Goal: Transaction & Acquisition: Purchase product/service

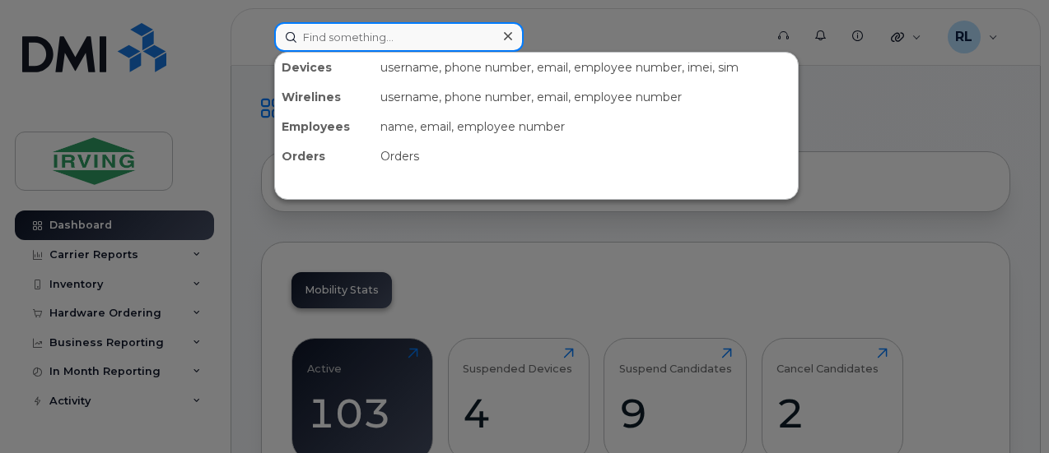
click at [339, 34] on input at bounding box center [398, 37] width 249 height 30
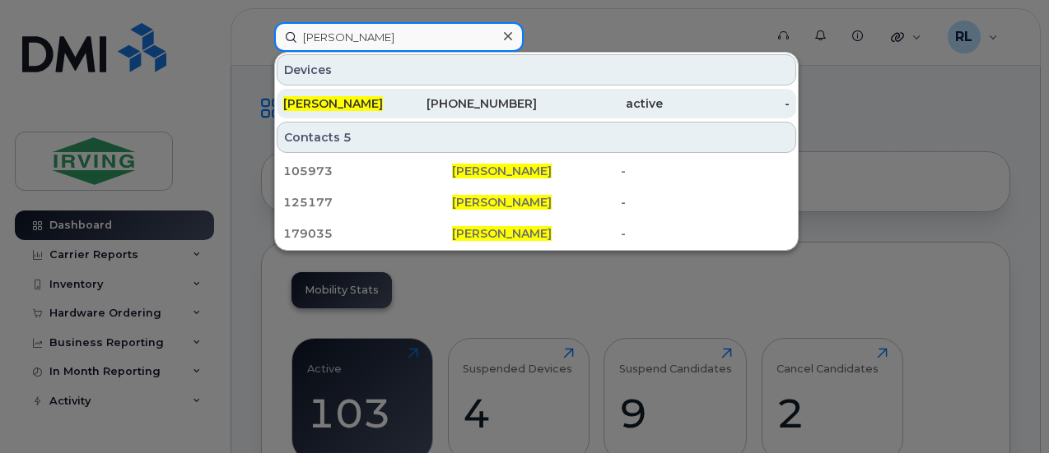
type input "martin richard"
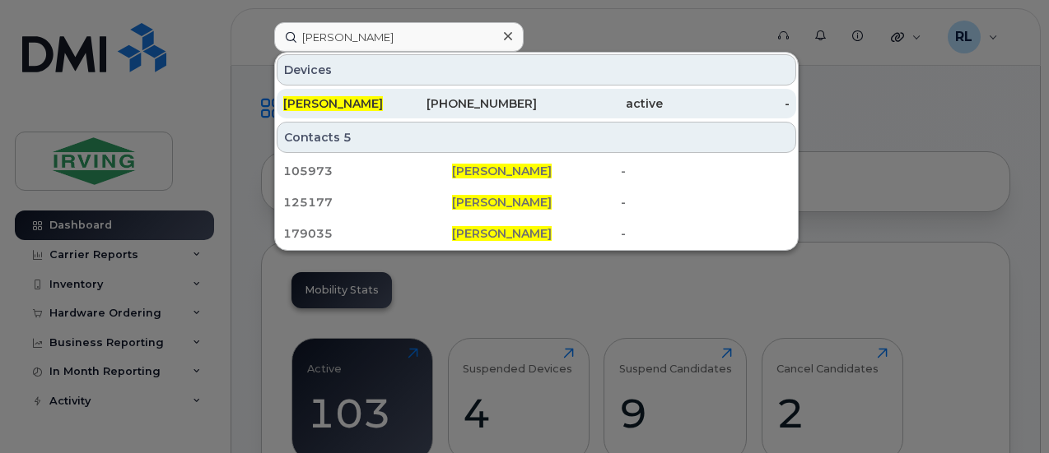
click at [342, 100] on span "[PERSON_NAME]" at bounding box center [333, 103] width 100 height 15
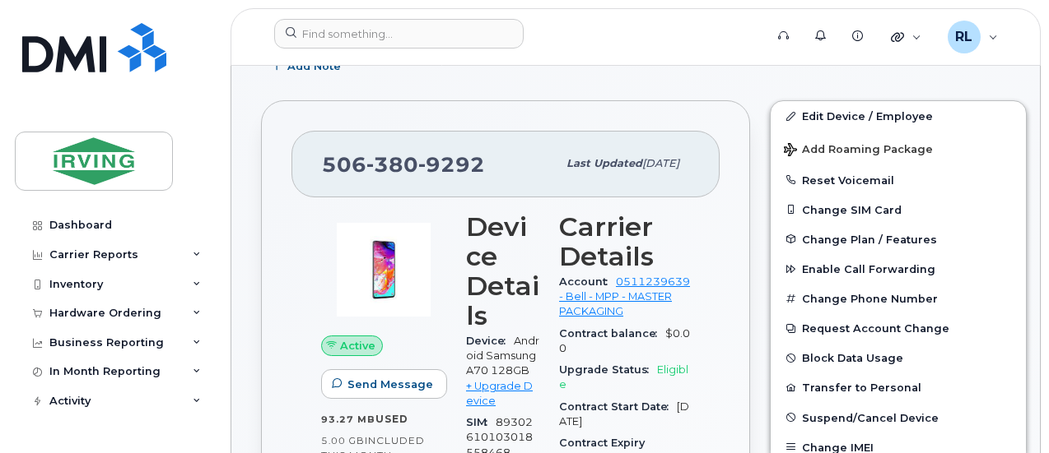
scroll to position [285, 0]
click at [156, 319] on div "Hardware Ordering" at bounding box center [114, 314] width 199 height 30
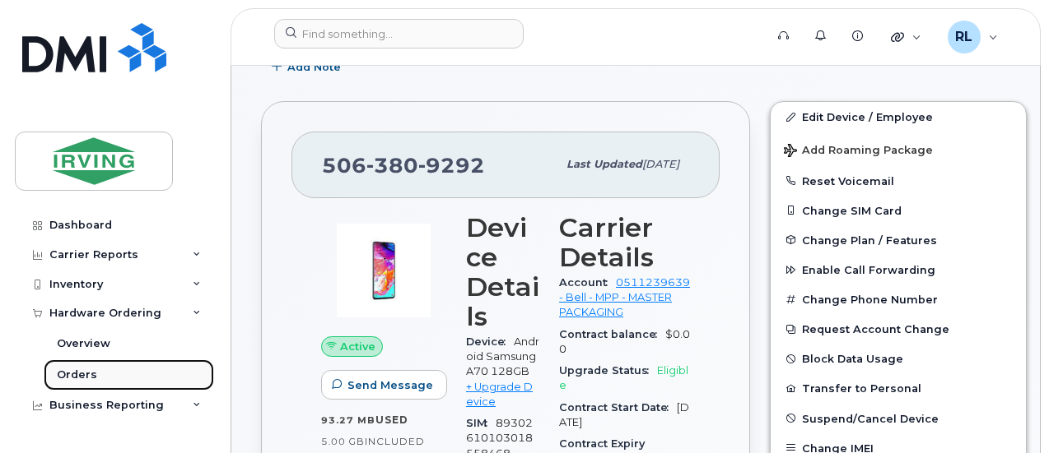
click at [83, 371] on div "Orders" at bounding box center [77, 375] width 40 height 15
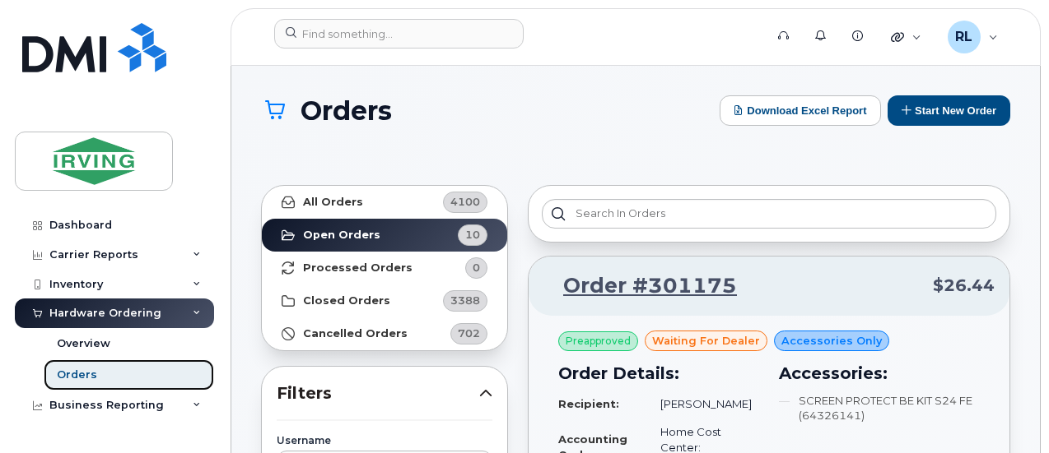
click at [83, 371] on div "Orders" at bounding box center [77, 375] width 40 height 15
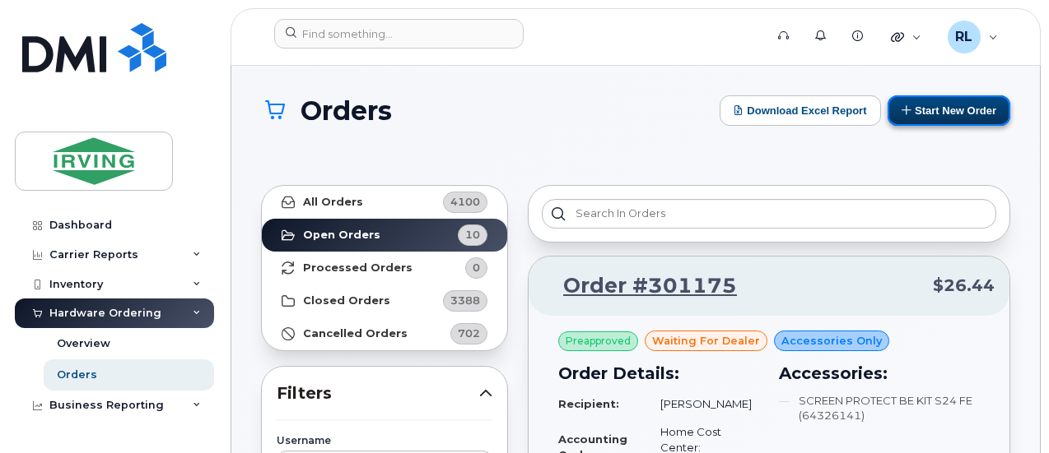
click at [943, 105] on button "Start New Order" at bounding box center [948, 110] width 123 height 30
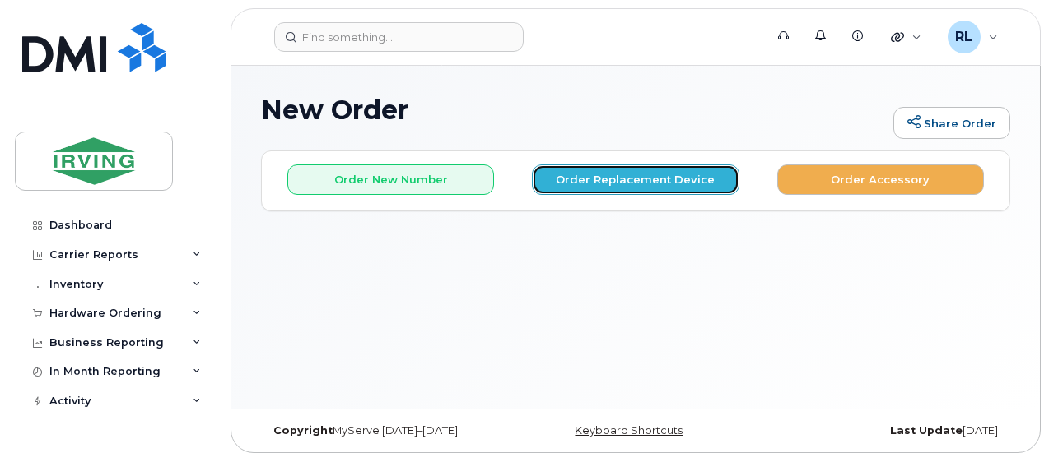
click at [649, 187] on button "Order Replacement Device" at bounding box center [635, 180] width 207 height 30
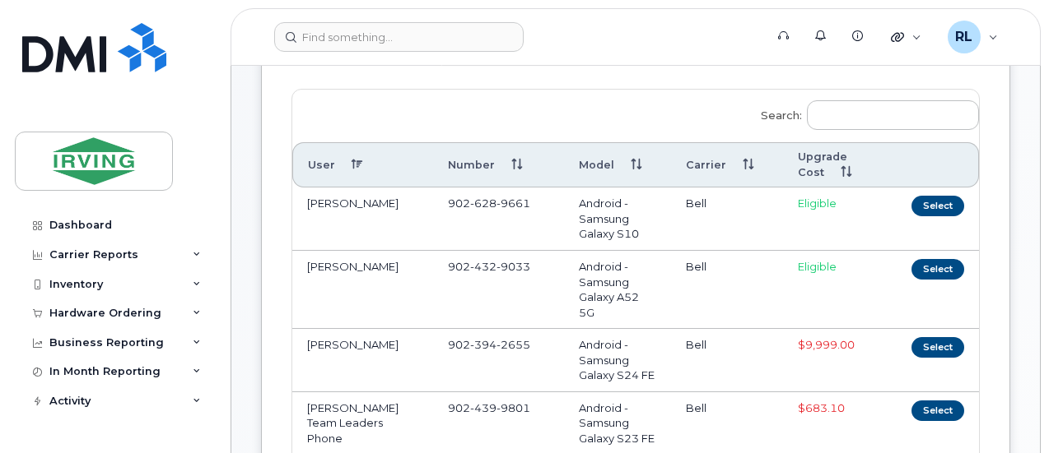
scroll to position [10, 0]
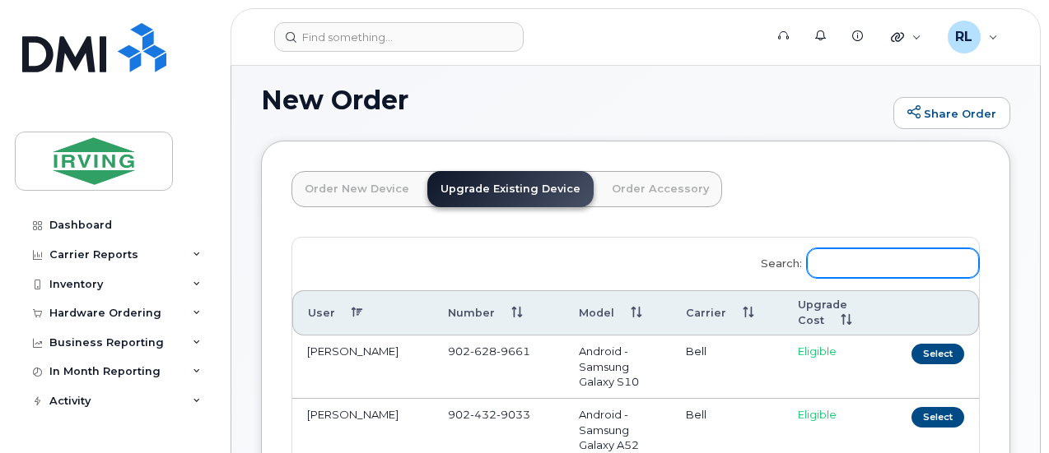
click at [807, 264] on input "Search:" at bounding box center [893, 264] width 172 height 30
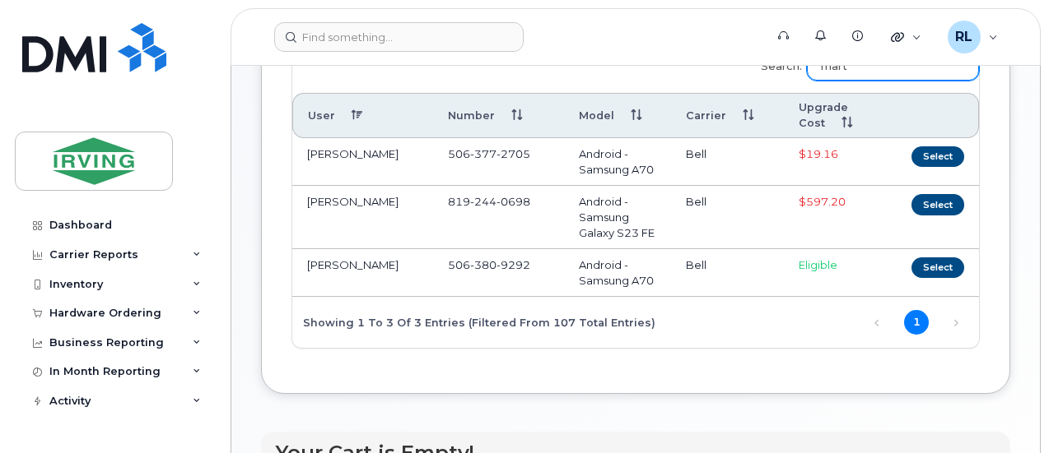
scroll to position [208, 0]
type input "mart"
click at [911, 277] on button "Select" at bounding box center [937, 267] width 53 height 21
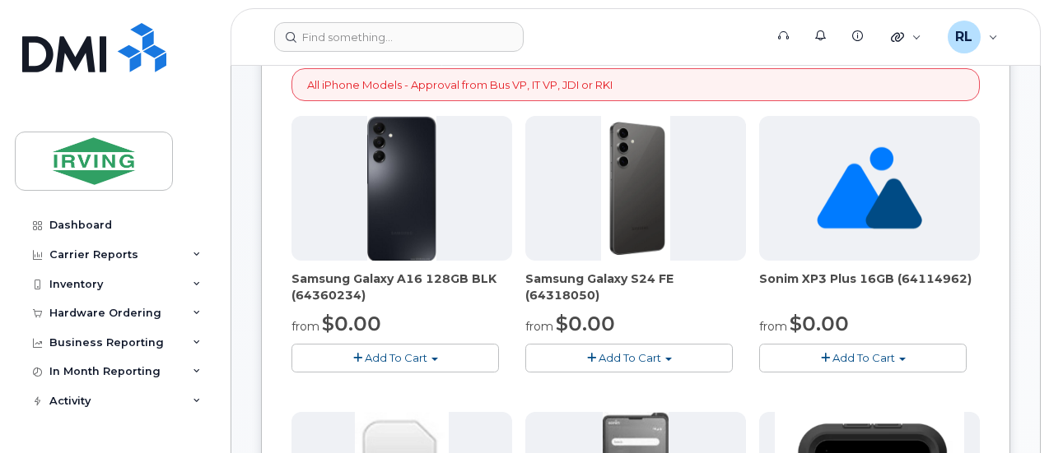
scroll to position [230, 0]
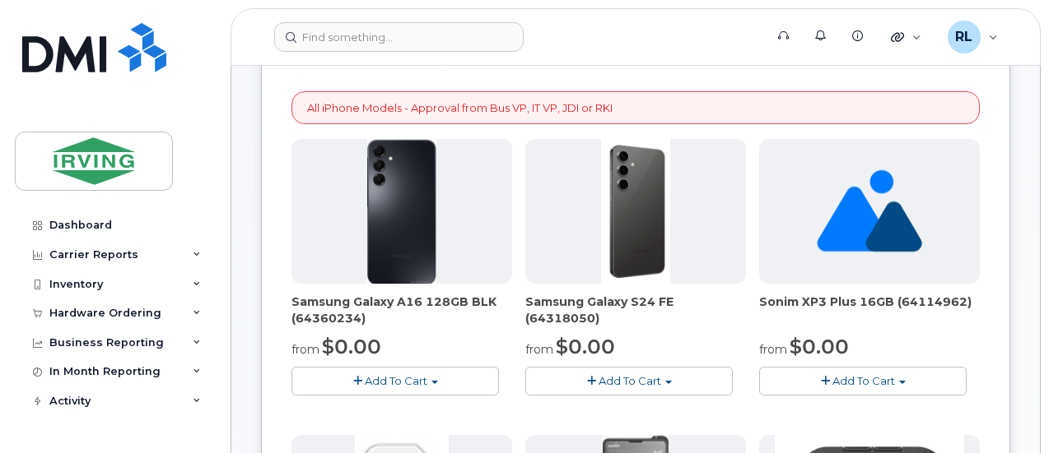
click at [587, 379] on span "button" at bounding box center [591, 381] width 9 height 11
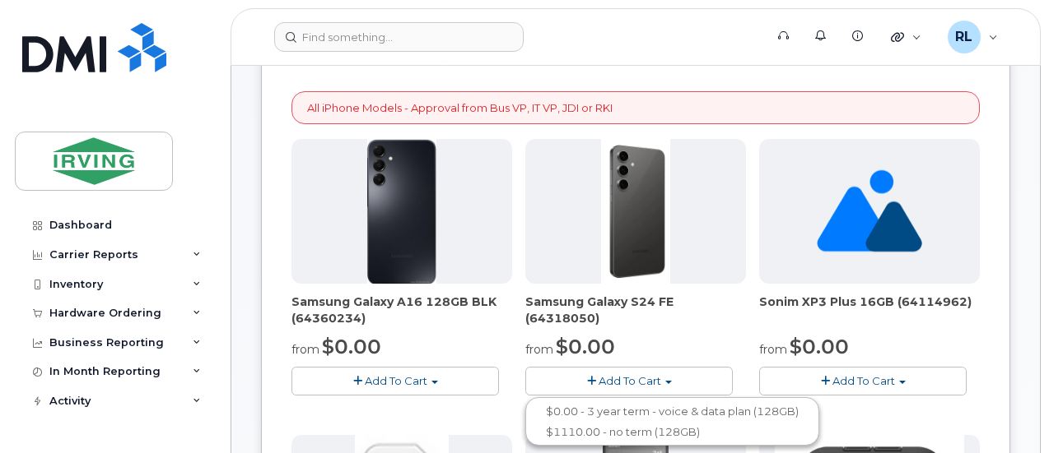
click at [587, 376] on span "button" at bounding box center [591, 381] width 9 height 11
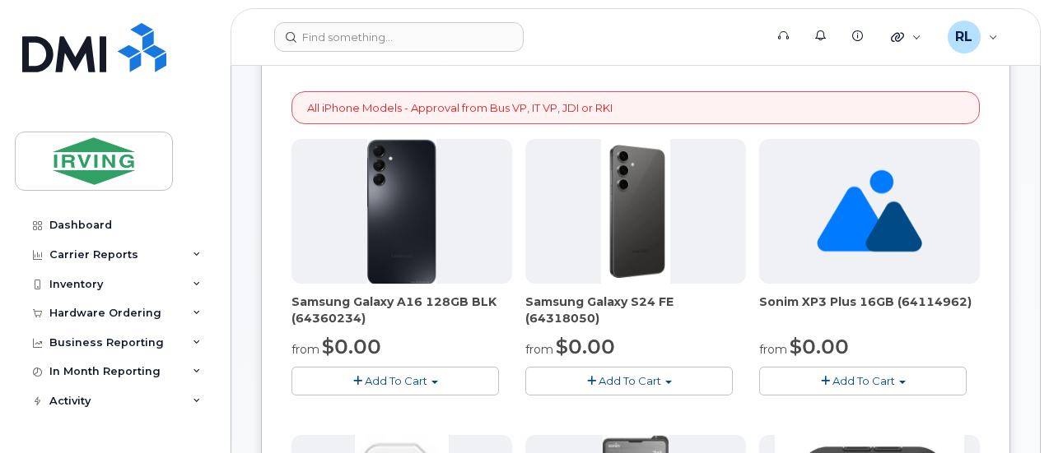
click at [598, 376] on span "Add To Cart" at bounding box center [629, 380] width 63 height 13
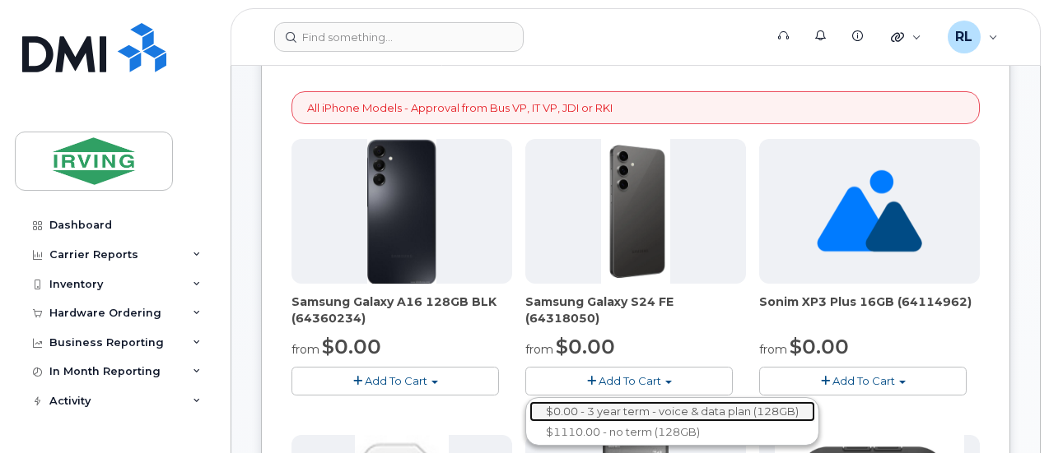
click at [592, 411] on link "$0.00 - 3 year term - voice & data plan (128GB)" at bounding box center [672, 412] width 286 height 21
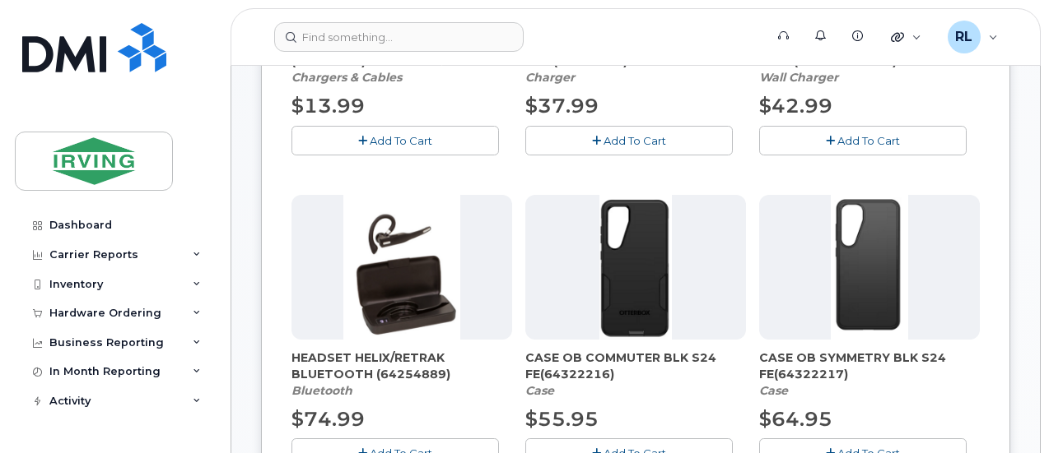
scroll to position [494, 0]
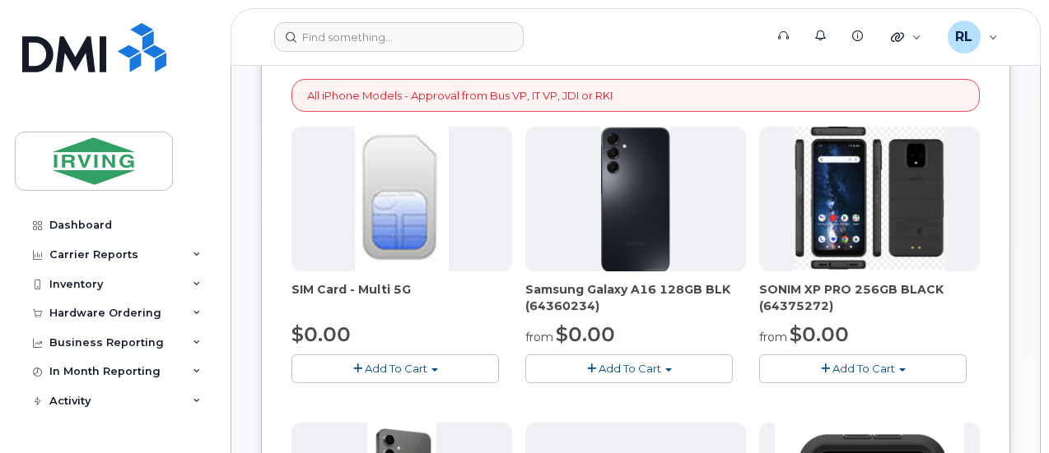
scroll to position [234, 0]
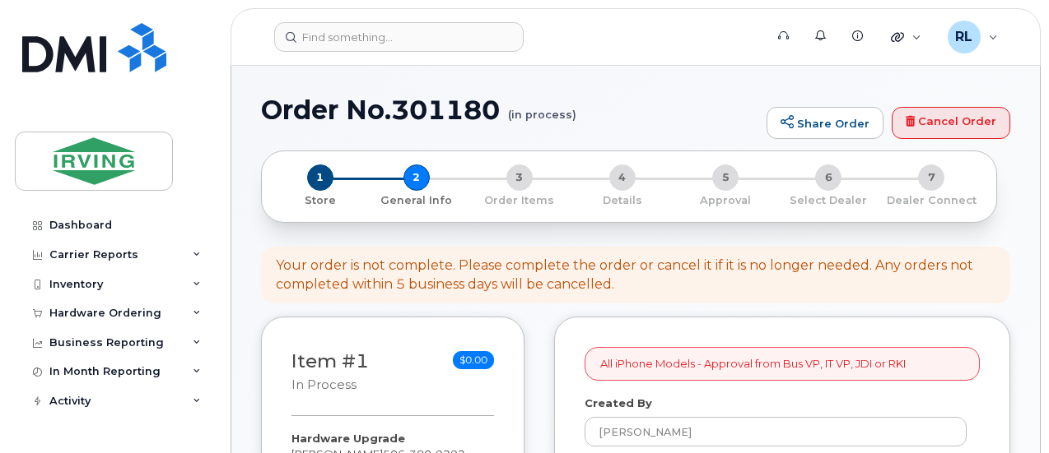
select select
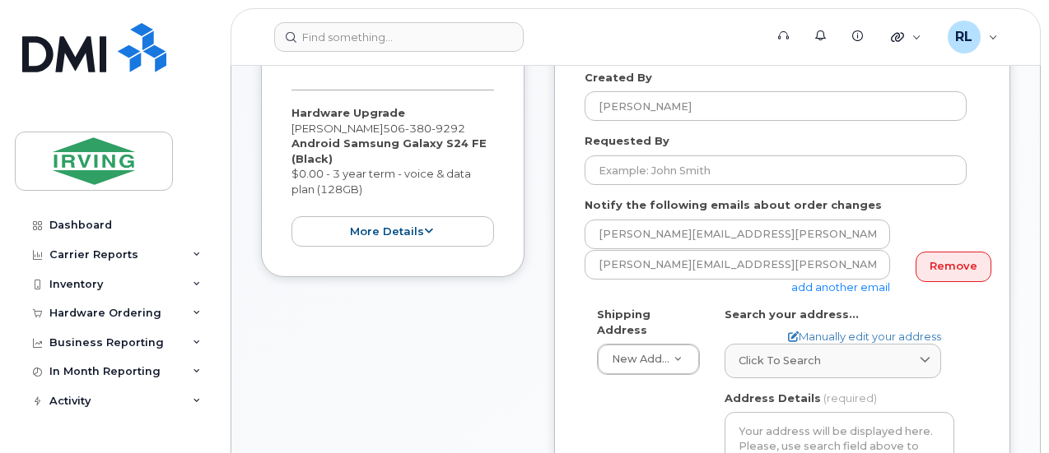
scroll to position [327, 0]
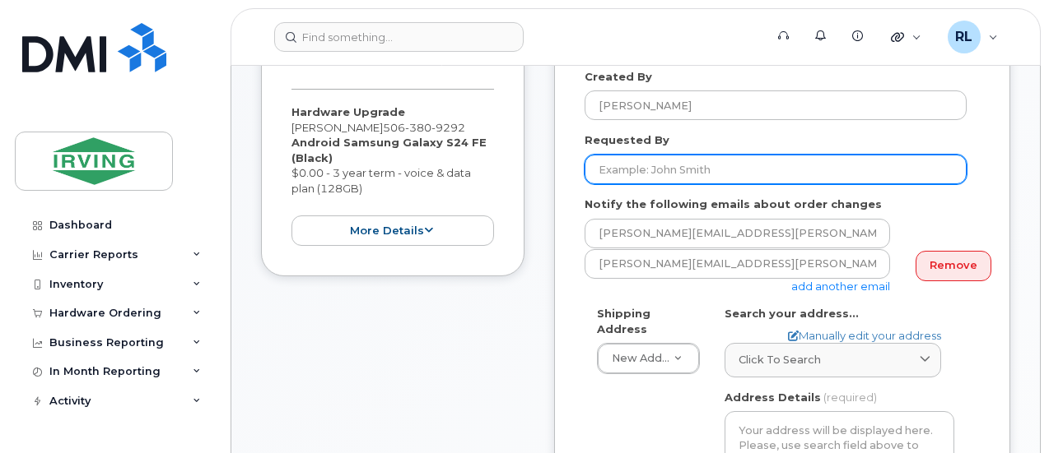
click at [697, 177] on input "Requested By" at bounding box center [775, 170] width 382 height 30
type input "m"
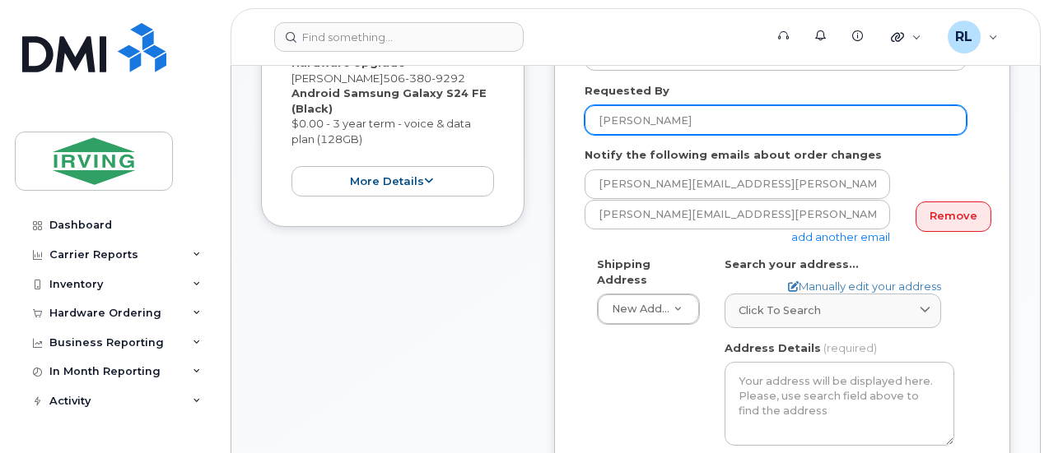
scroll to position [380, 0]
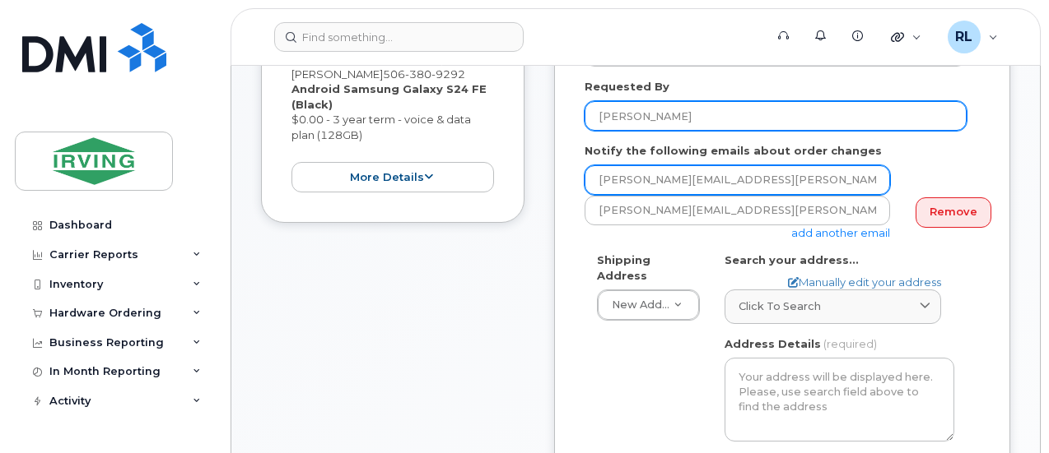
type input "[PERSON_NAME]"
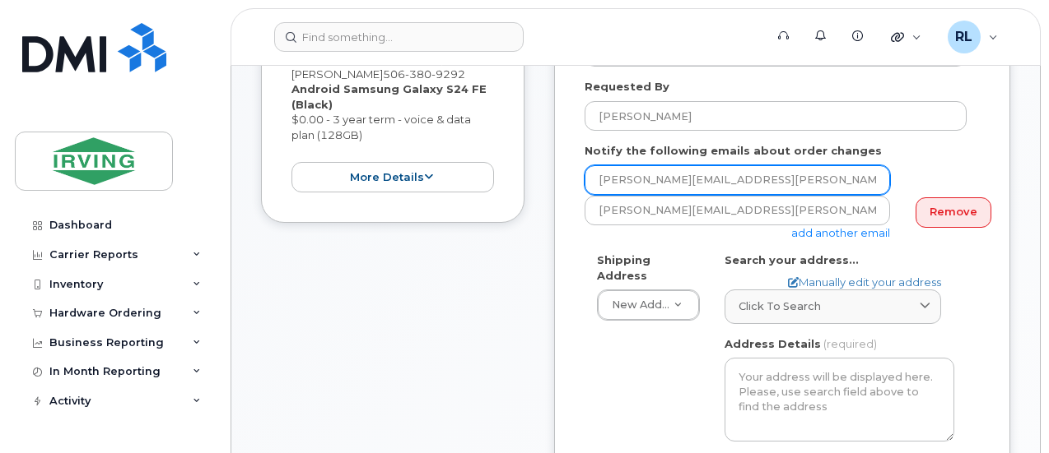
click at [830, 182] on input "[PERSON_NAME][EMAIL_ADDRESS][PERSON_NAME][DOMAIN_NAME]" at bounding box center [736, 180] width 305 height 30
type input "r"
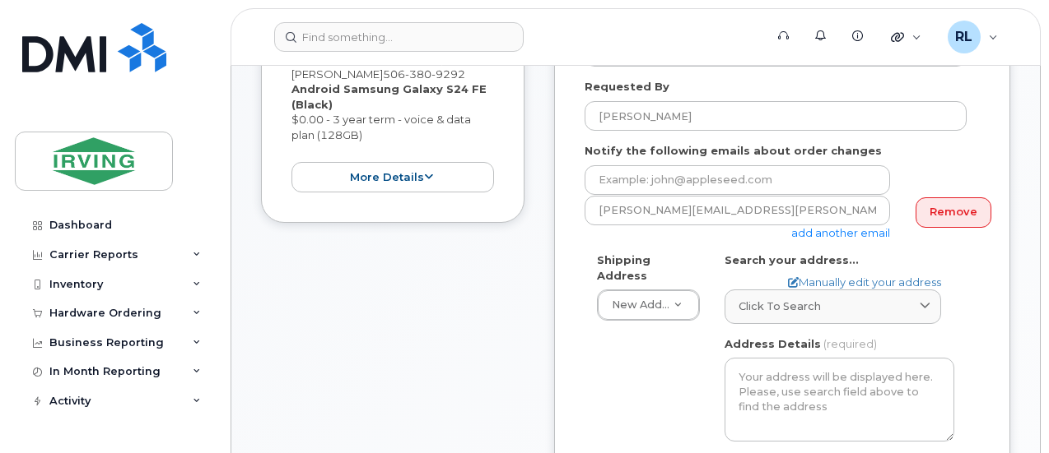
click at [932, 250] on form "All iPhone Models - Approval from Bus VP, IT VP, JDI or RKI Created By [PERSON_…" at bounding box center [781, 416] width 395 height 898
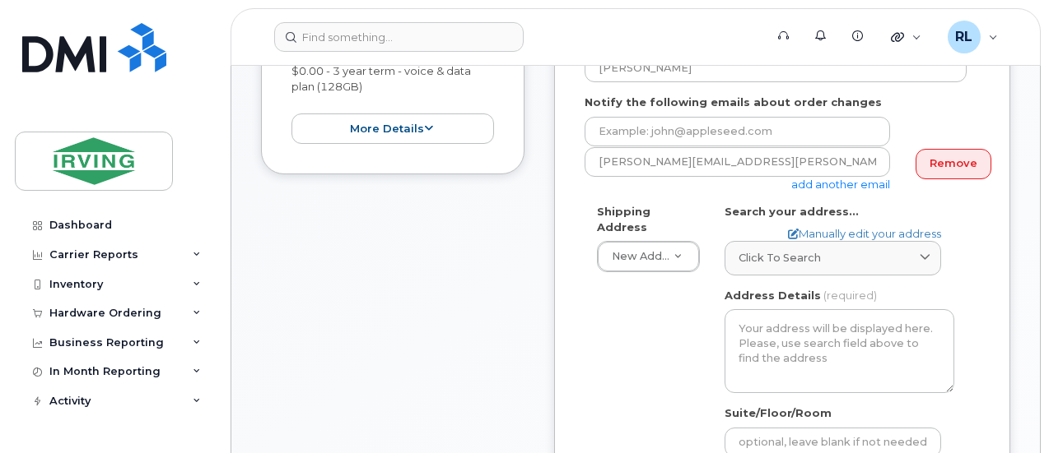
scroll to position [436, 0]
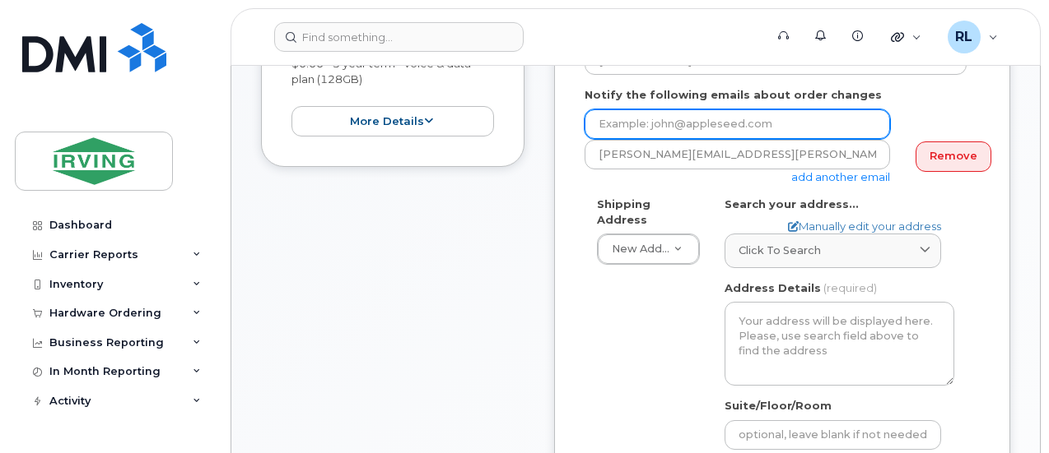
click at [639, 124] on input "email" at bounding box center [736, 124] width 305 height 30
click at [644, 116] on input "ela.doria@masterpackaging.com" at bounding box center [736, 124] width 305 height 30
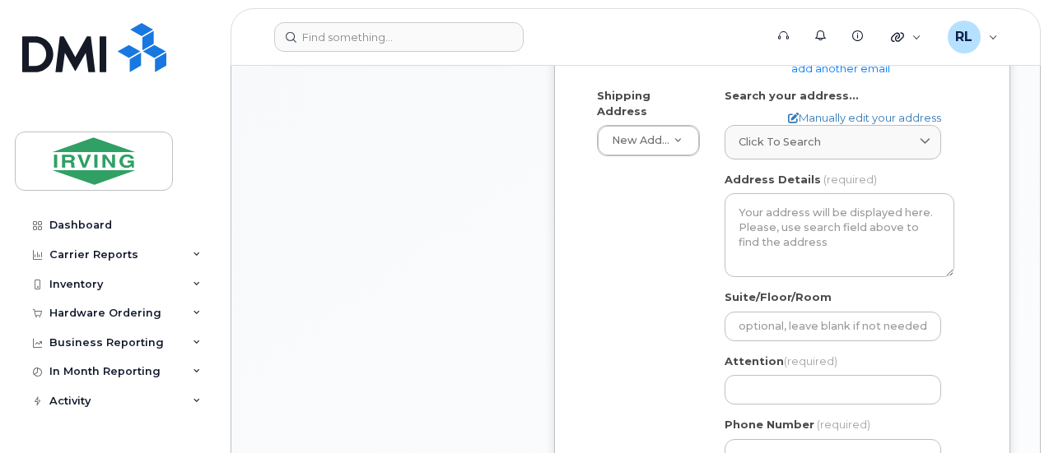
scroll to position [546, 0]
type input "doria.ela@masterpackaging.com"
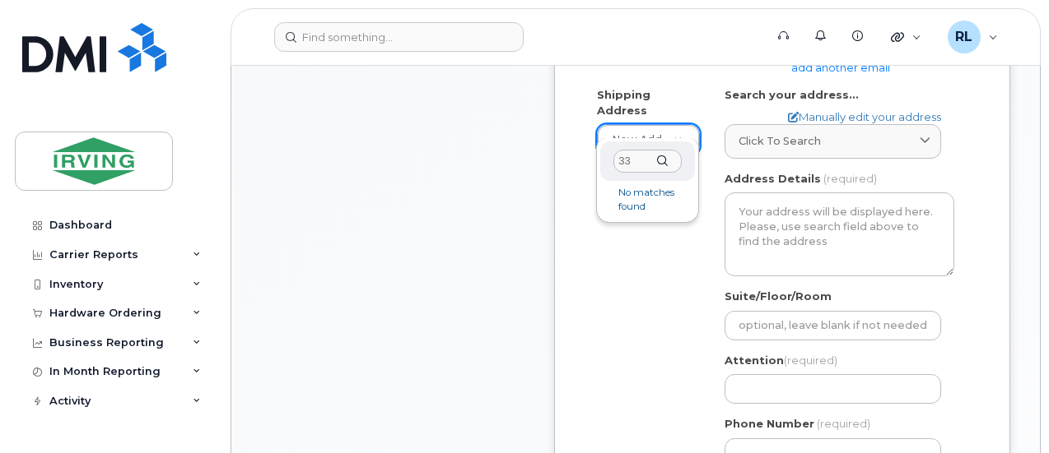
type input "3"
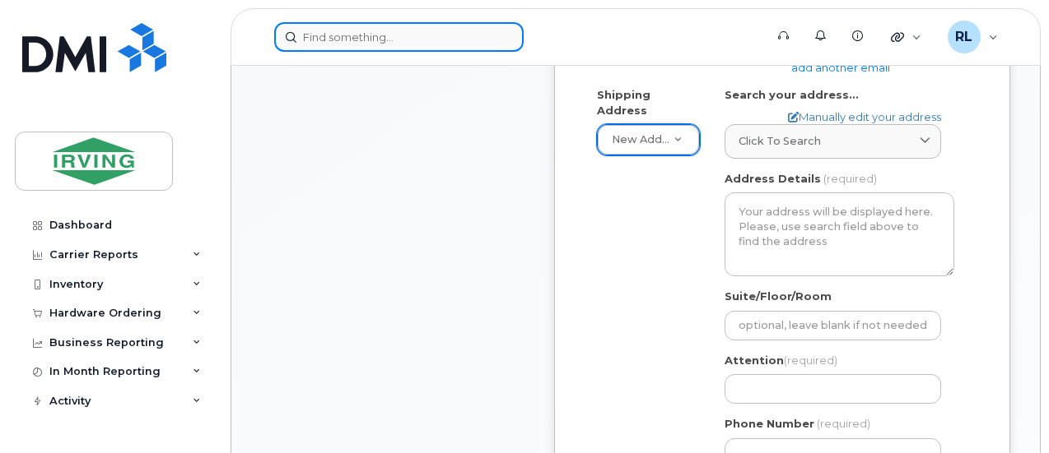
click at [360, 44] on input at bounding box center [398, 37] width 249 height 30
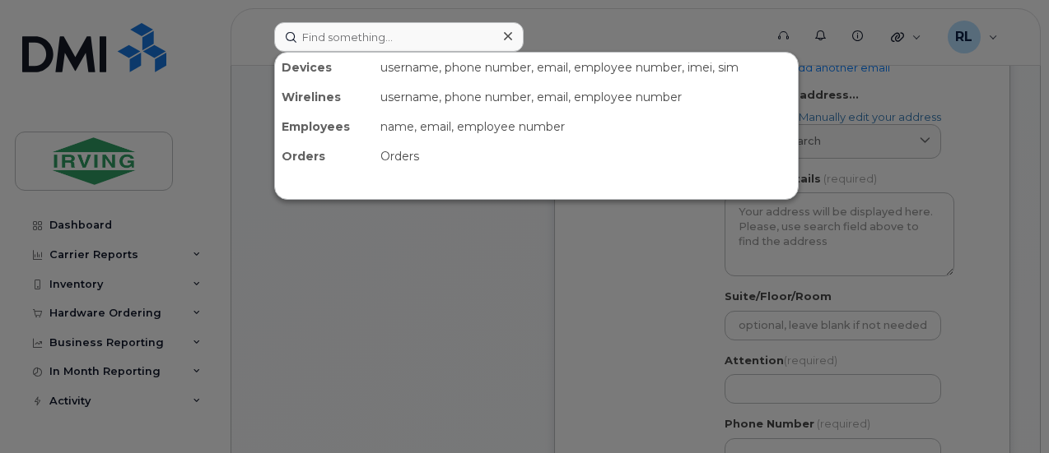
click at [380, 300] on div at bounding box center [524, 226] width 1049 height 453
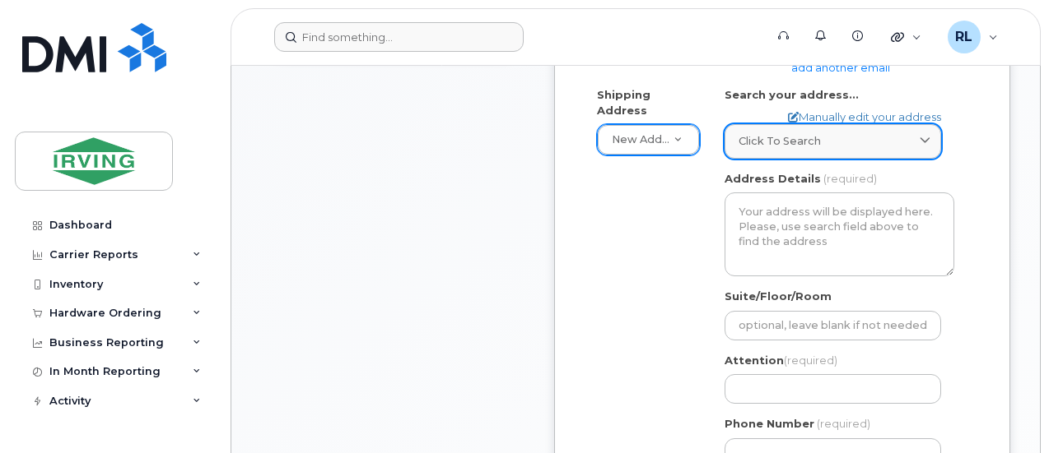
click at [812, 133] on span "Click to search" at bounding box center [779, 141] width 82 height 16
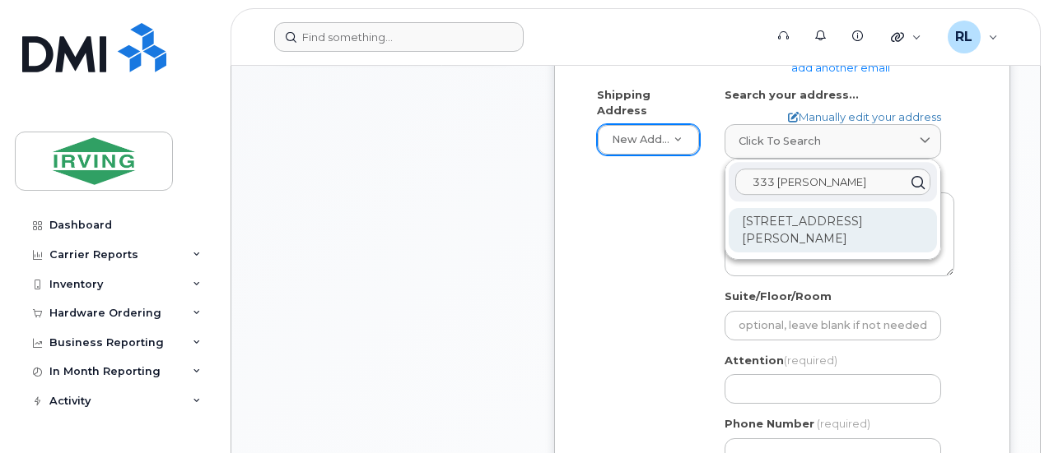
type input "333 adelard"
click at [846, 232] on div "333 Adélard-Savoie Blvd Dieppe NB E1A 7G9" at bounding box center [832, 230] width 208 height 44
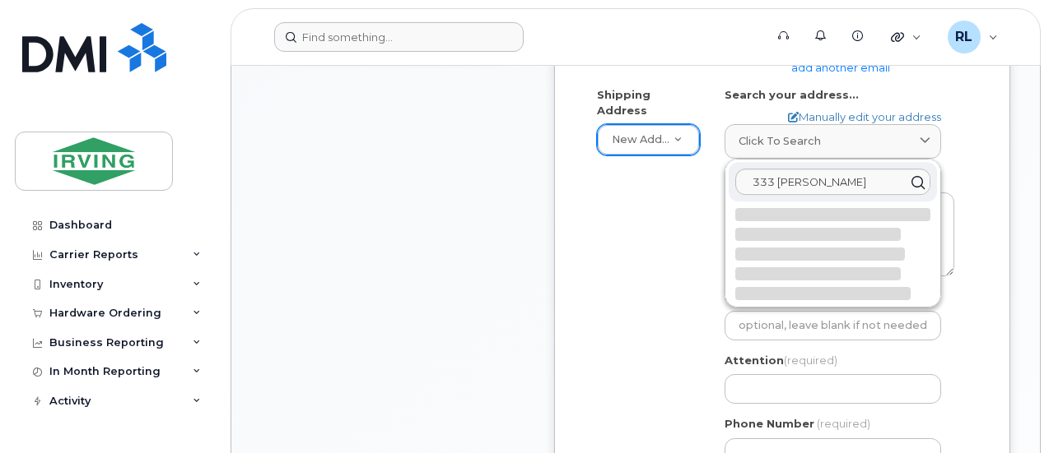
select select
type textarea "333 Adélard-Savoie Blvd DIEPPE NB E1A 7G9 CANADA"
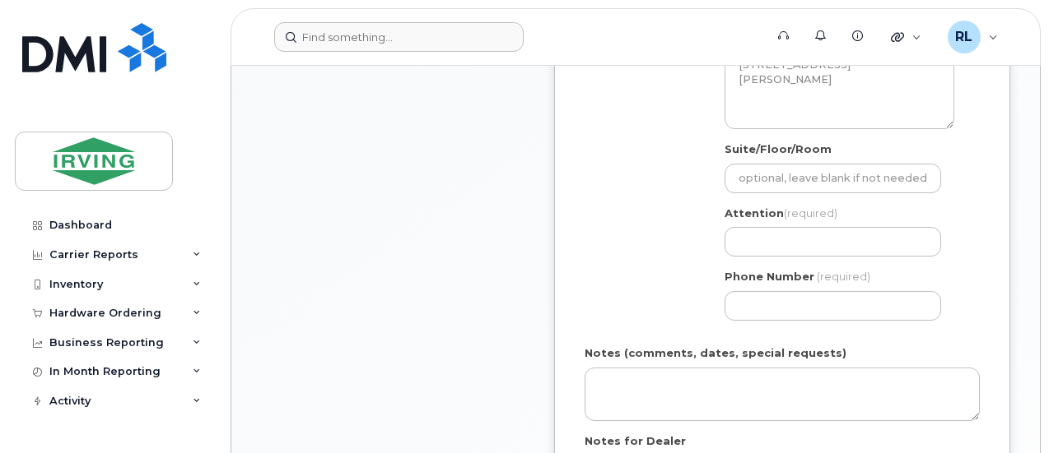
scroll to position [694, 0]
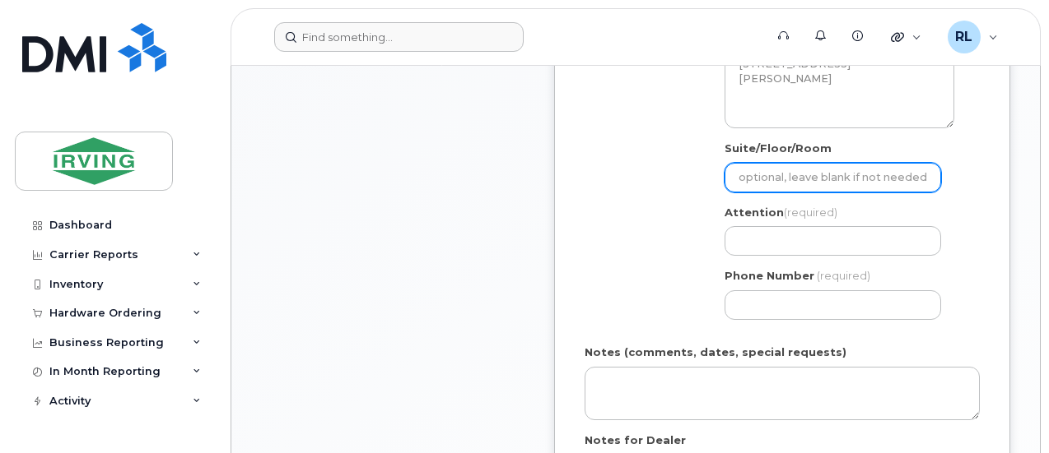
click at [802, 175] on input "Suite/Floor/Room" at bounding box center [832, 178] width 216 height 30
select select
type input "r"
select select
type input "re"
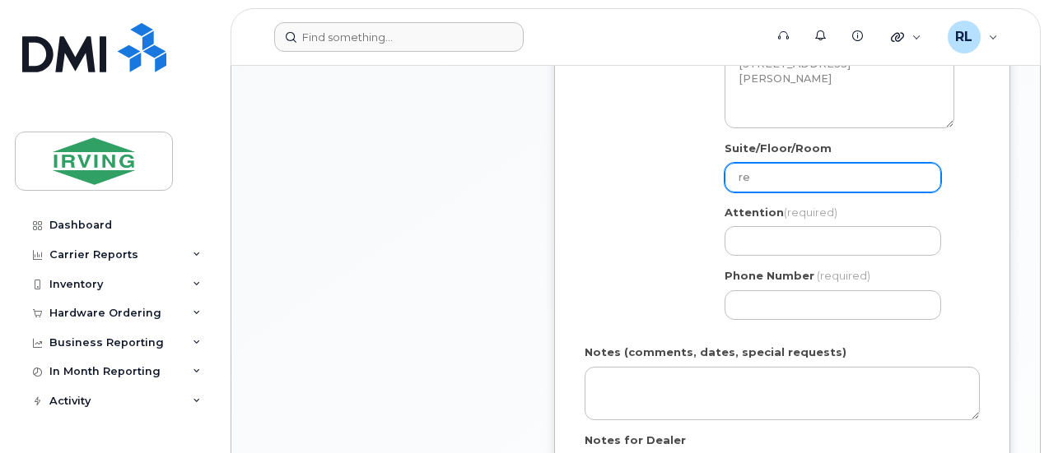
select select
type input "rec"
select select
type input "rece"
select select
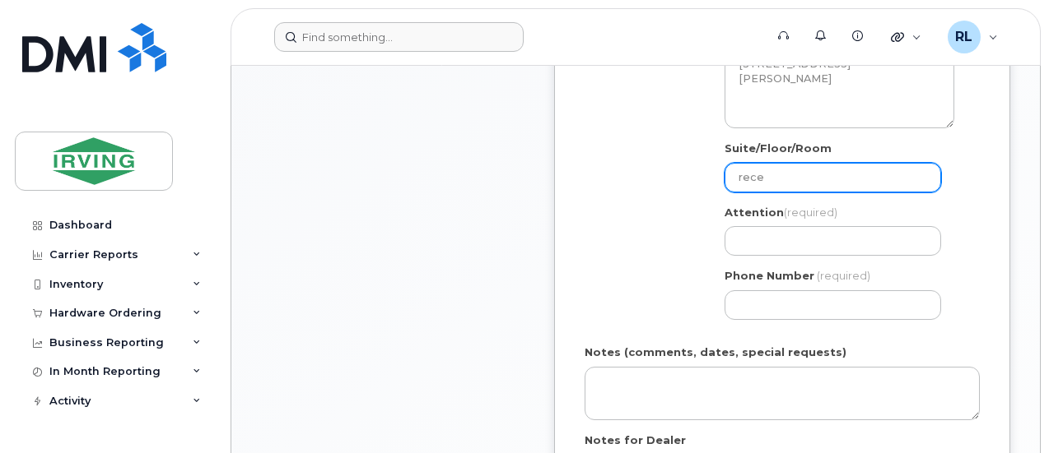
type input "recep"
select select
type input "recept"
select select
type input "recepti"
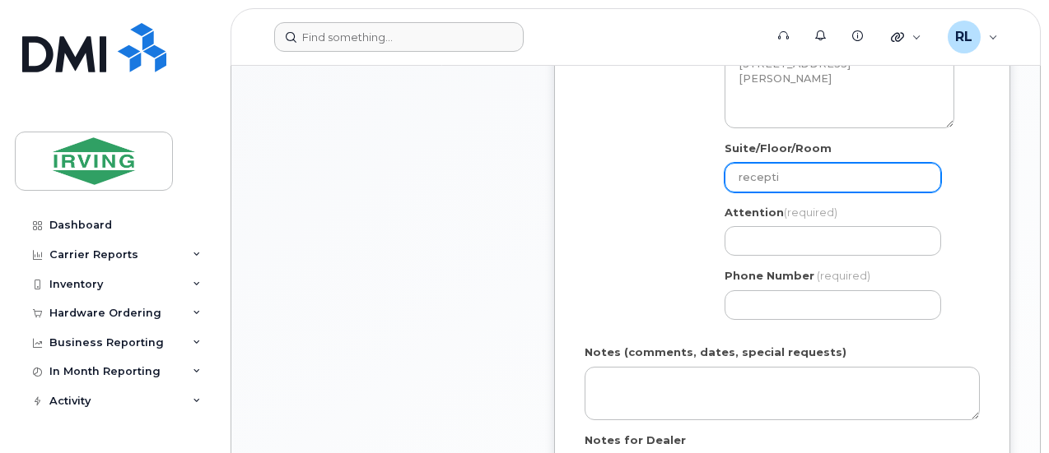
select select
type input "receptio"
select select
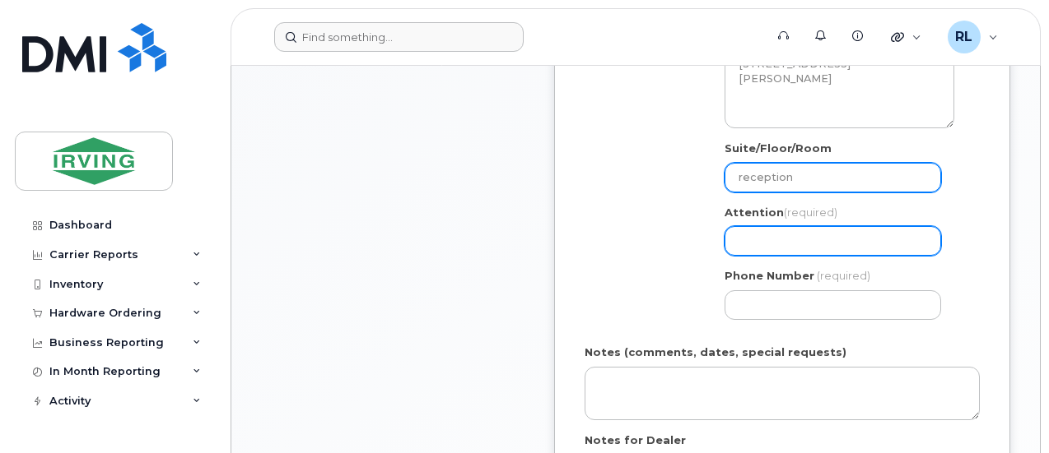
type input "reception"
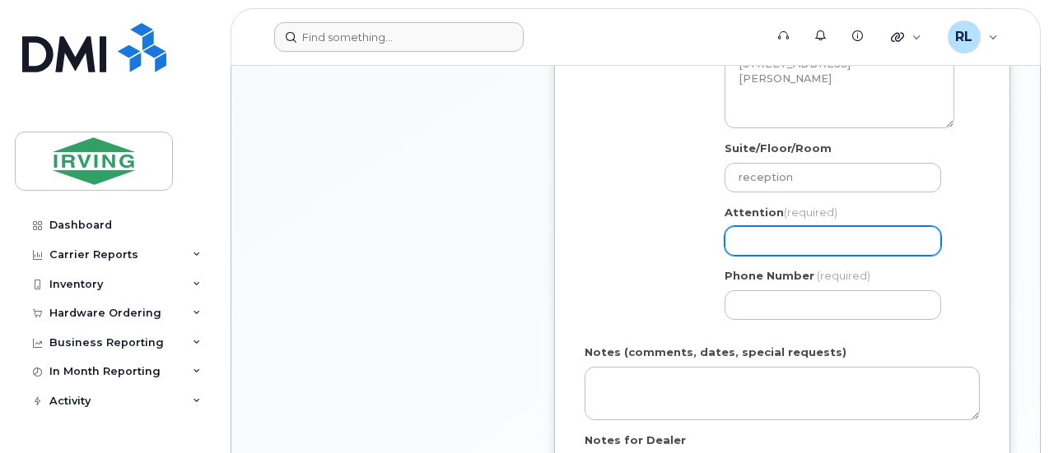
click at [774, 230] on input "Attention (required)" at bounding box center [832, 241] width 216 height 30
select select
type input "r"
select select
type input "re"
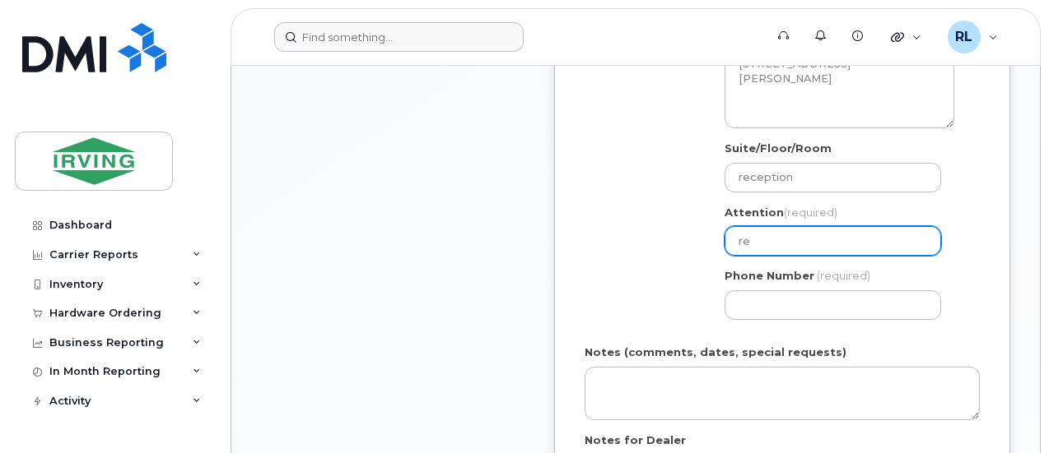
select select
type input "ren"
select select
type input "rene"
select select
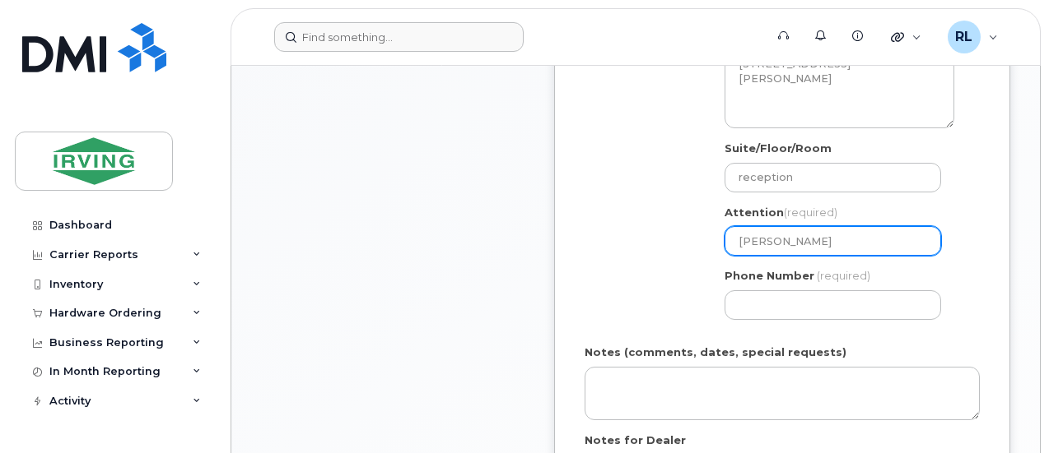
type input "renel"
select select
type input "renell"
select select
type input "renelle"
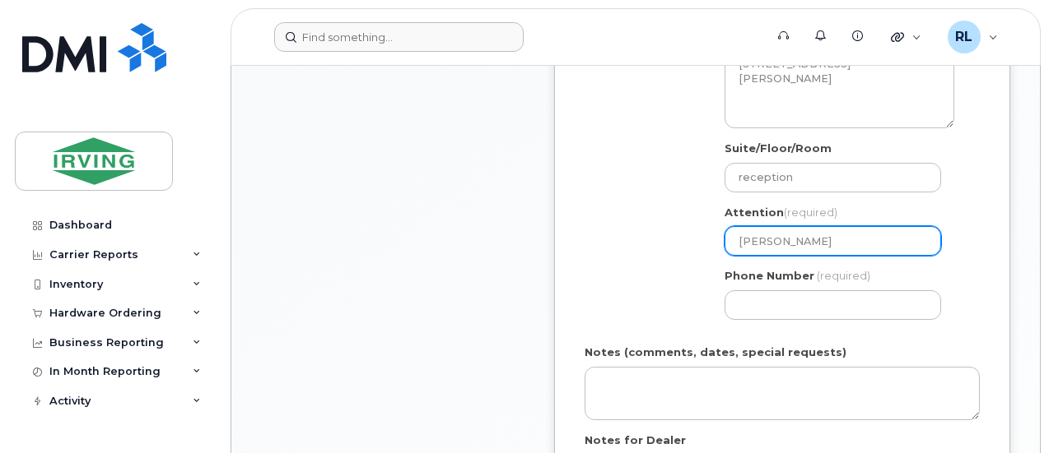
select select
type input "renell"
select select
type input "renel"
select select
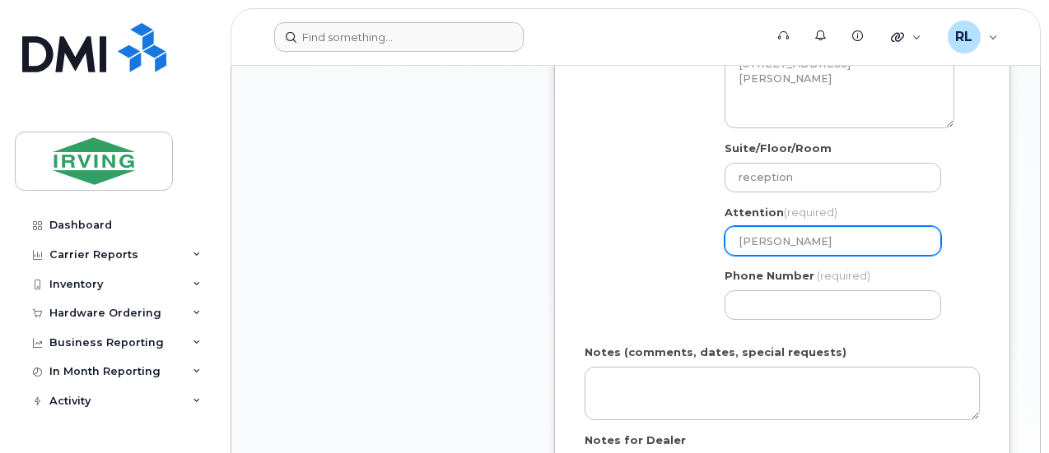
type input "rene"
select select
type input "ren"
select select
type input "re"
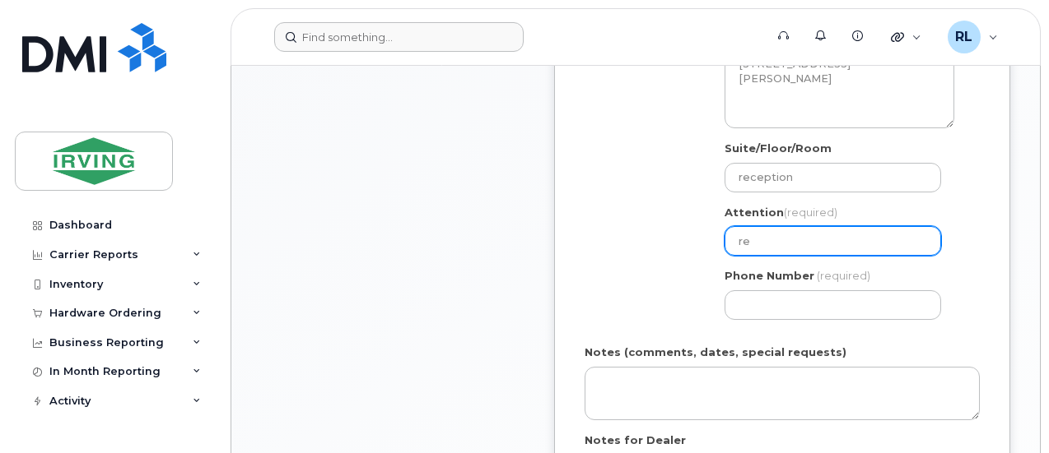
select select
type input "r"
select select
type input "R"
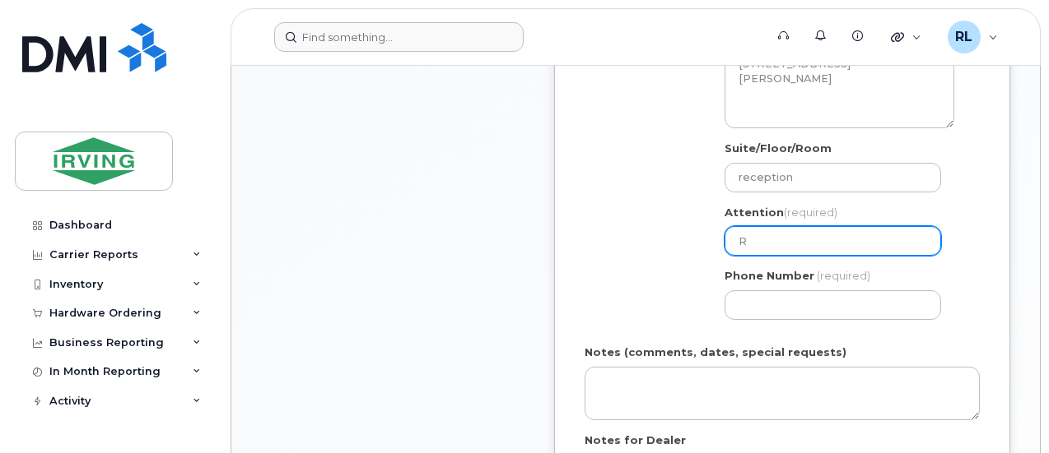
select select
type input "Re"
select select
type input "Rene"
select select
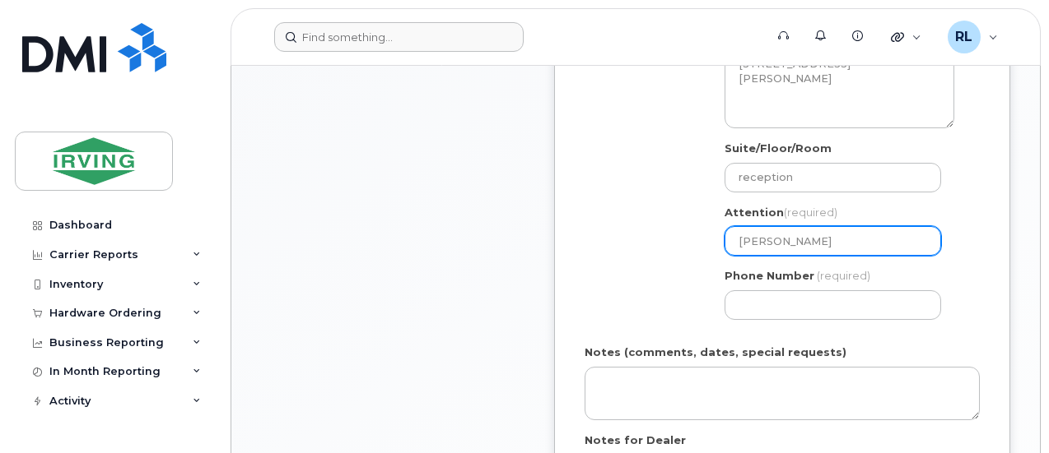
type input "Renel"
select select
type input "Renelle"
select select
type input "Renelle"
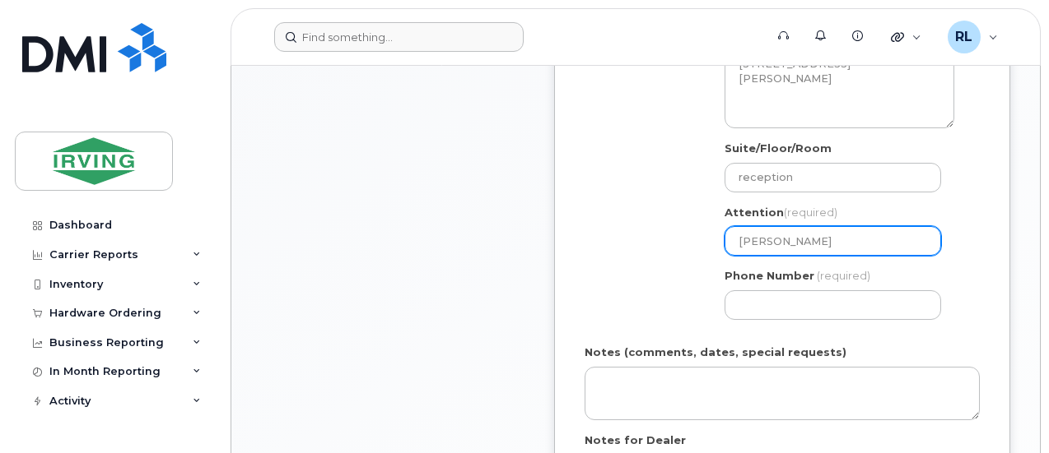
select select
type input "Renelle L"
select select
type input "Renelle Le"
select select
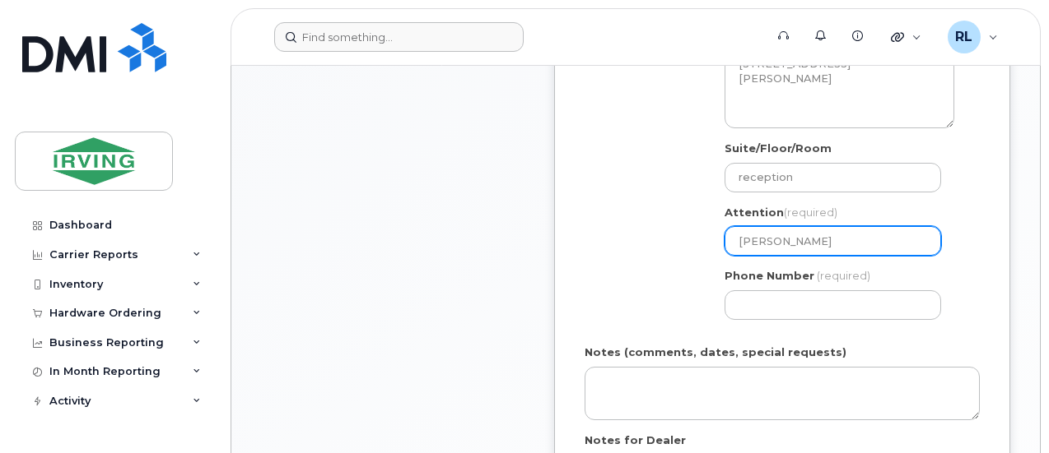
type input "Renelle LeB"
select select
type input "Renelle LeBl"
select select
type input "Renelle LeBla"
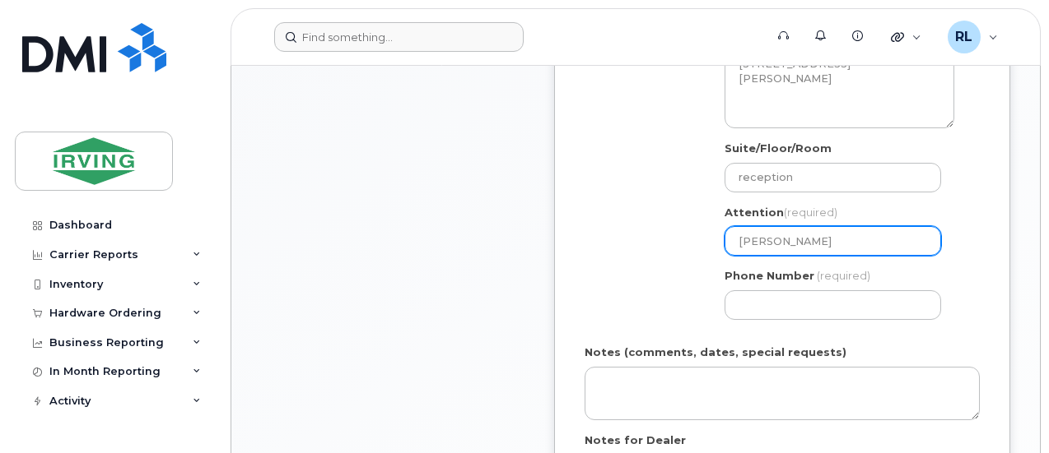
select select
type input "Renelle LeBlan"
select select
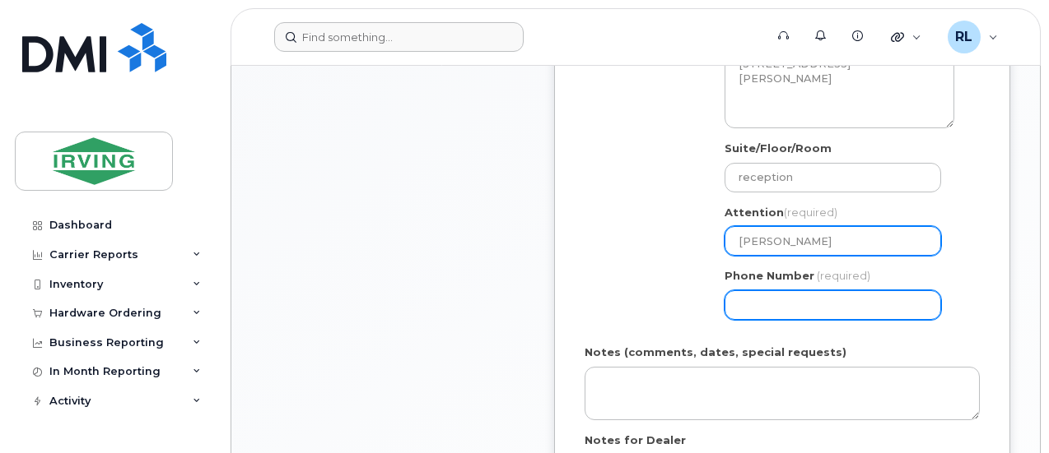
type input "[PERSON_NAME]"
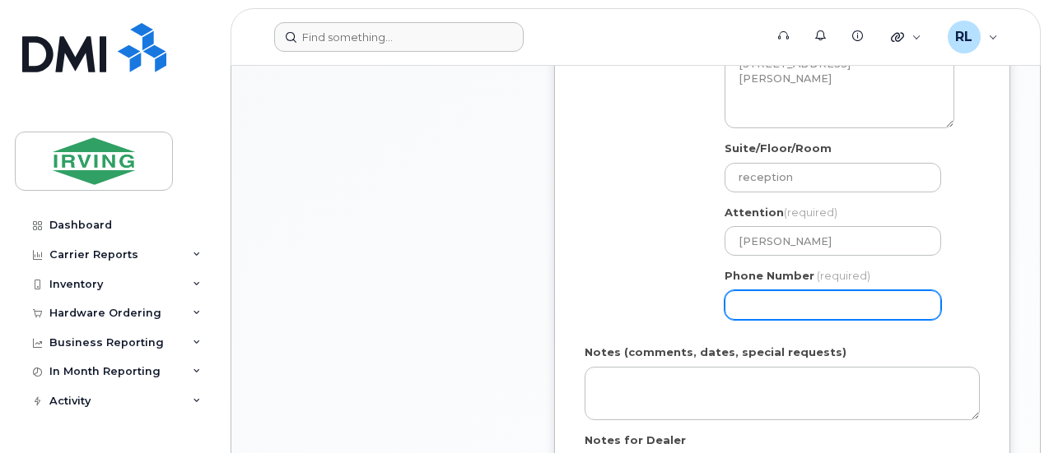
click at [761, 309] on input "Phone Number" at bounding box center [832, 306] width 216 height 30
type input "506859569"
select select
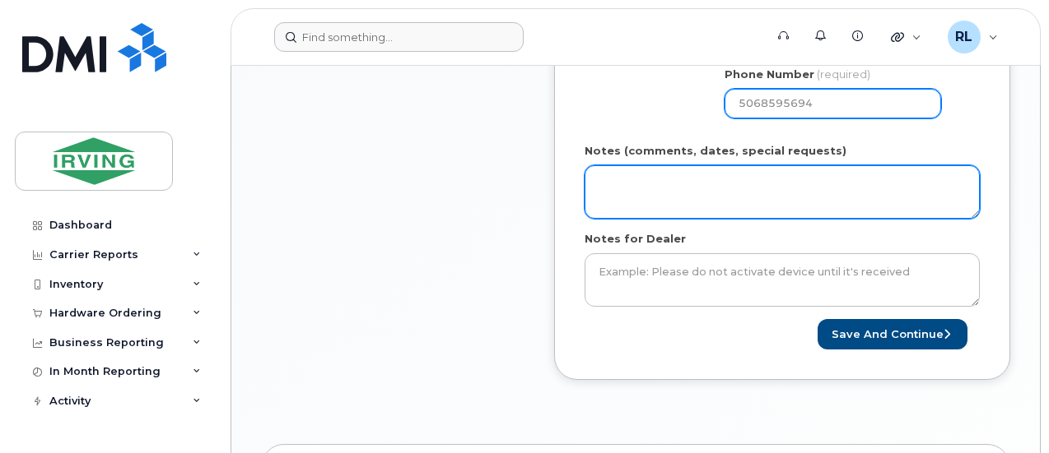
scroll to position [906, 0]
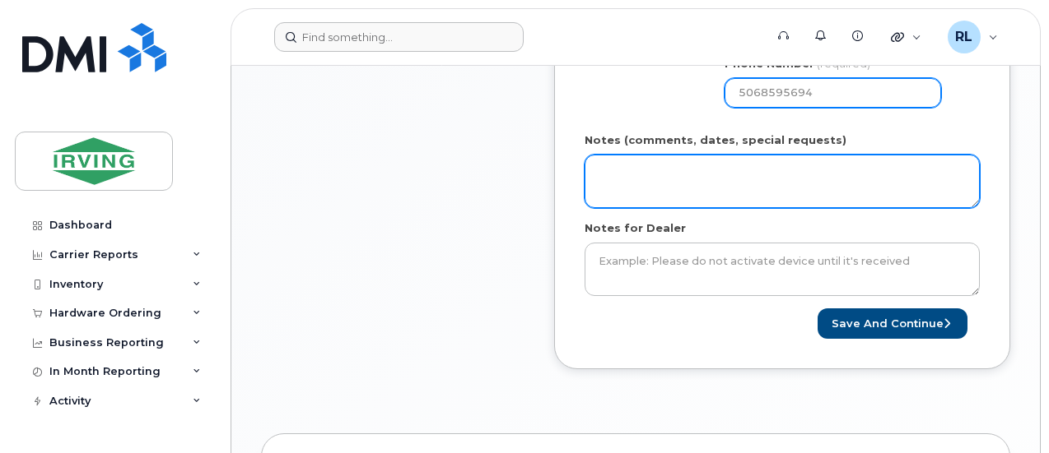
type input "5068595694"
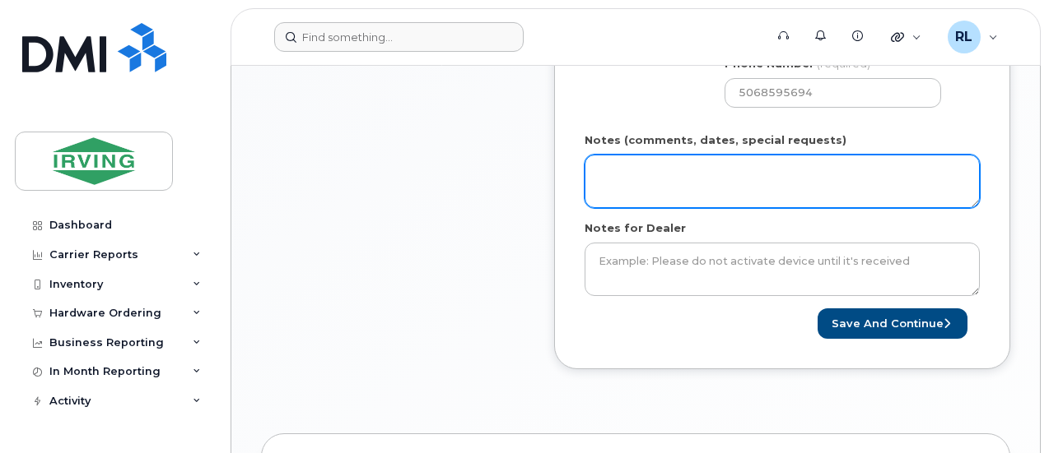
click at [615, 159] on textarea "Notes (comments, dates, special requests)" at bounding box center [781, 182] width 395 height 54
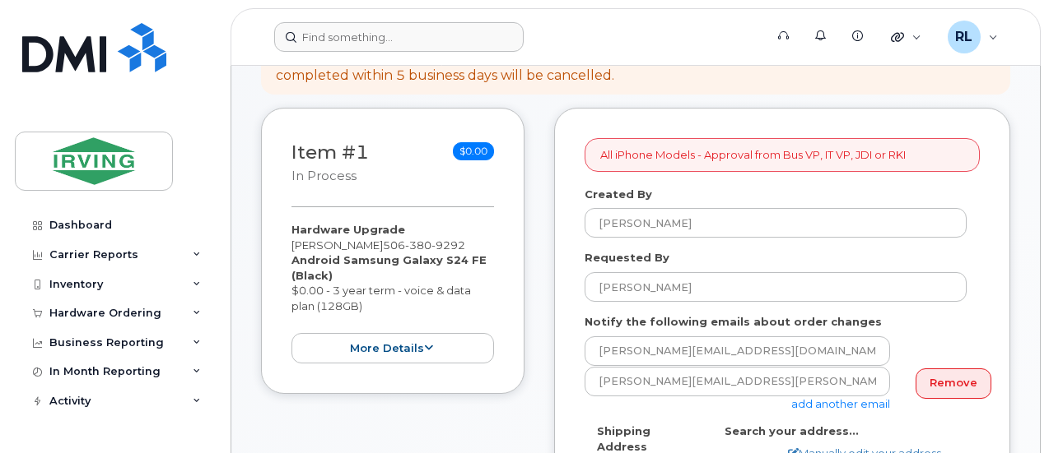
scroll to position [208, 0]
drag, startPoint x: 331, startPoint y: 273, endPoint x: 286, endPoint y: 266, distance: 45.1
click at [286, 266] on div "Item #1 in process $0.00 Hardware Upgrade Martin Richard 506 380 9292 Android S…" at bounding box center [392, 252] width 263 height 286
copy strong "Android Samsung Galaxy S24 FE (Black)"
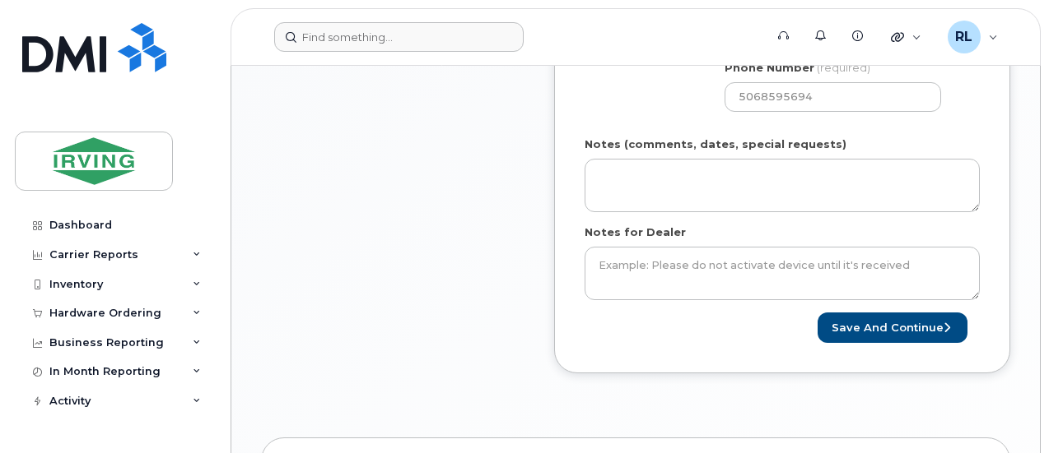
scroll to position [903, 0]
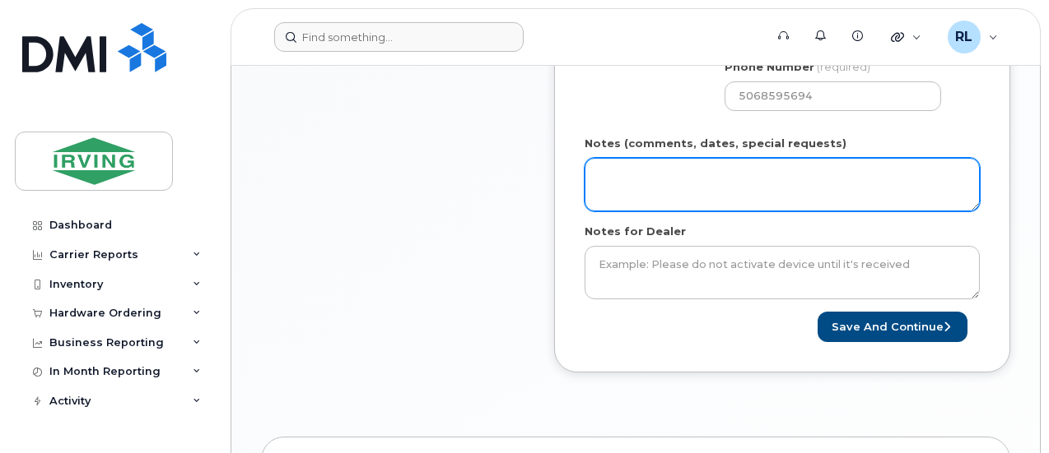
click at [623, 162] on textarea "Notes (comments, dates, special requests)" at bounding box center [781, 185] width 395 height 54
type textarea "po# 415349"
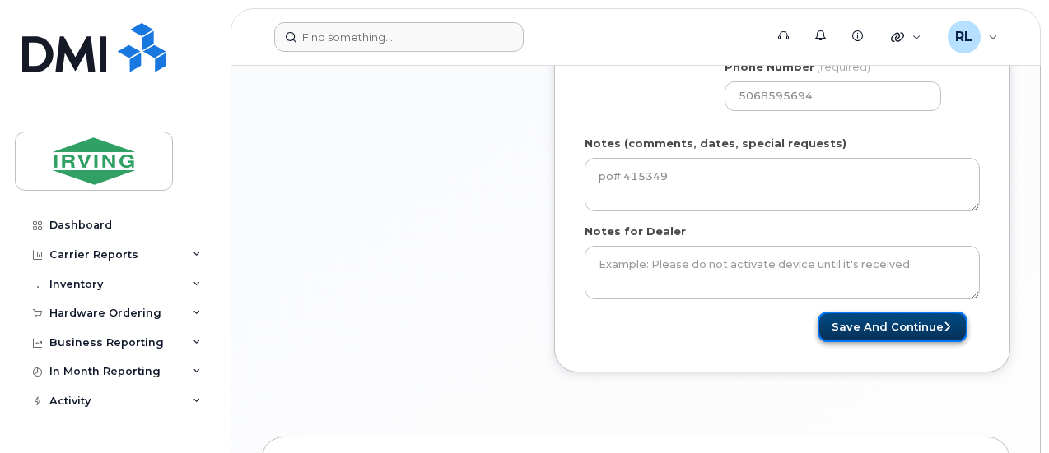
click at [878, 322] on button "Save and Continue" at bounding box center [892, 327] width 150 height 30
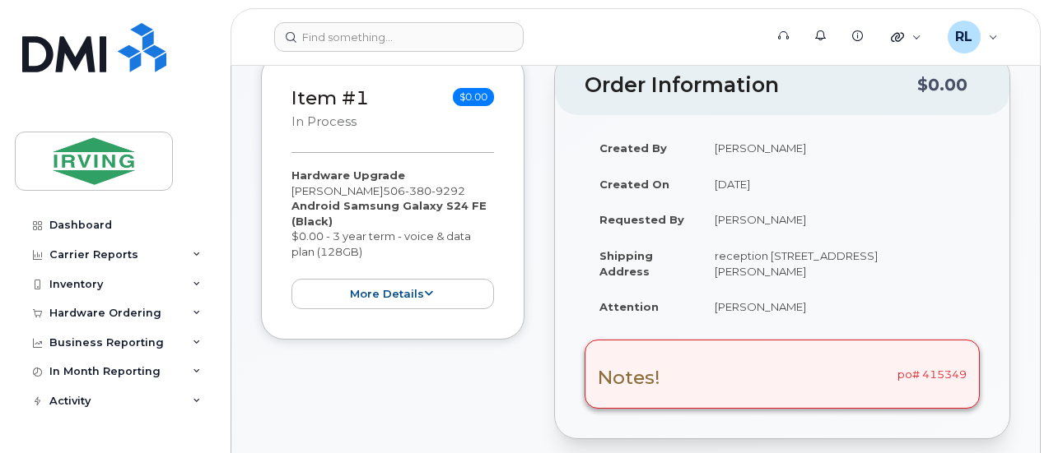
scroll to position [265, 0]
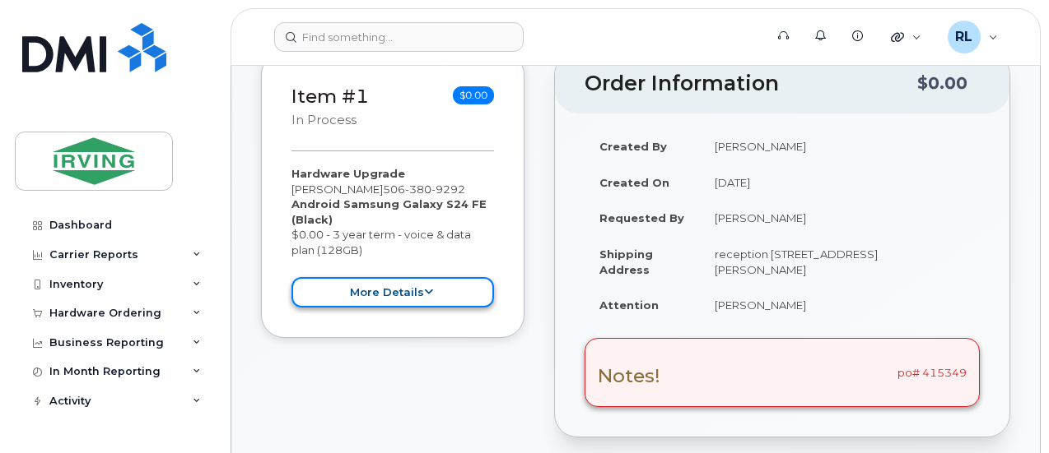
click at [379, 295] on button "more details" at bounding box center [392, 292] width 202 height 30
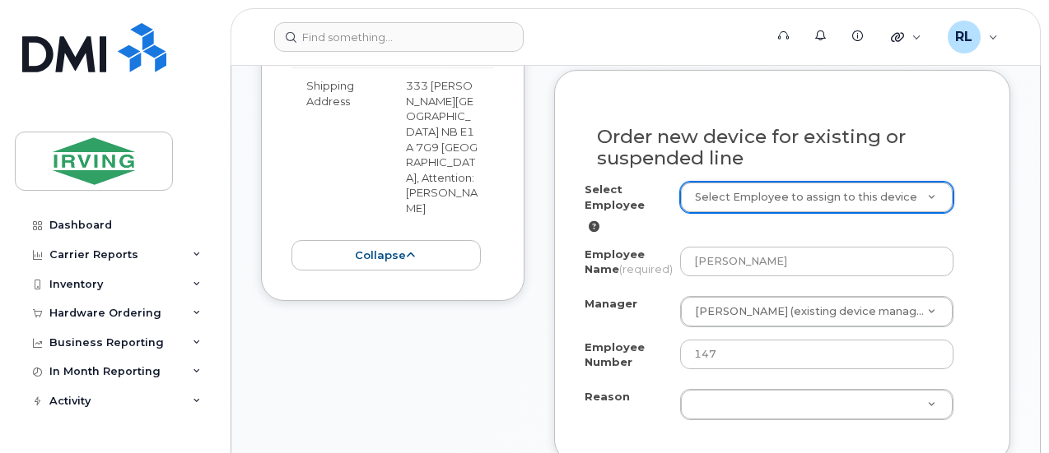
scroll to position [996, 0]
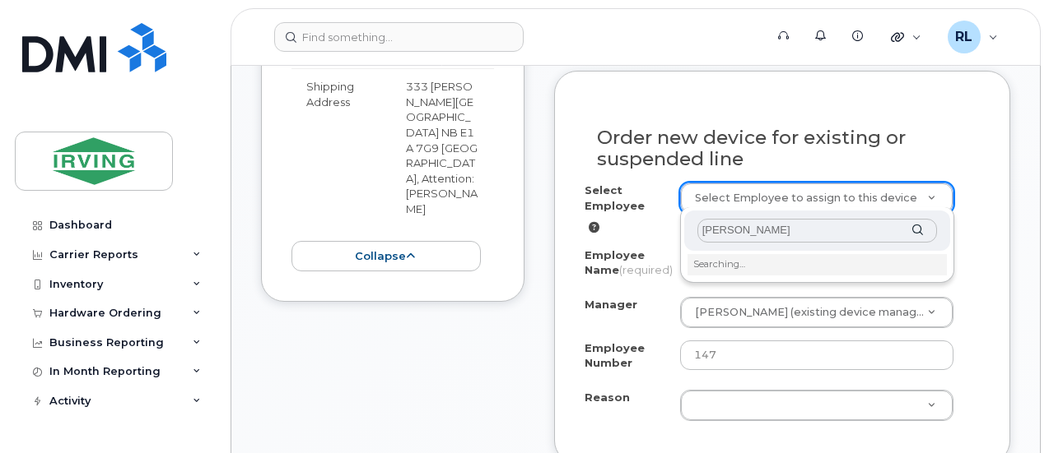
type input "[PERSON_NAME]"
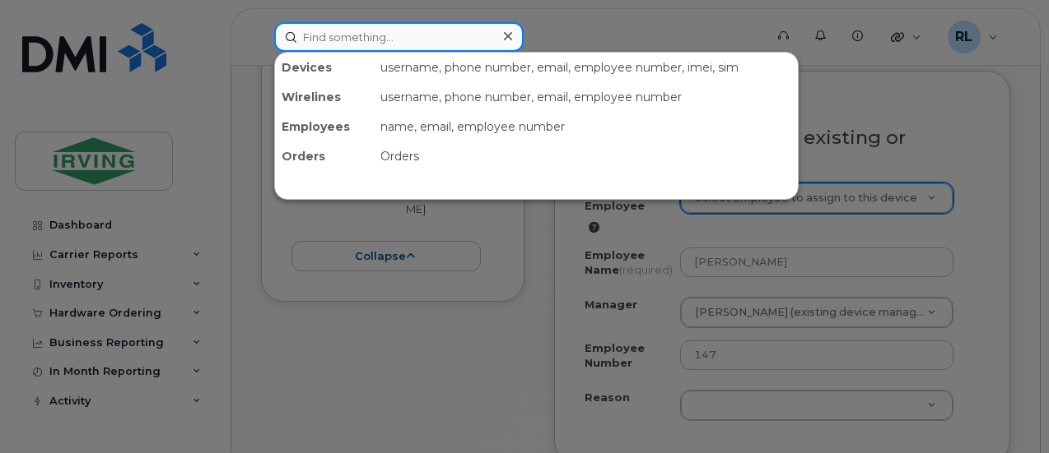
click at [337, 34] on input at bounding box center [398, 37] width 249 height 30
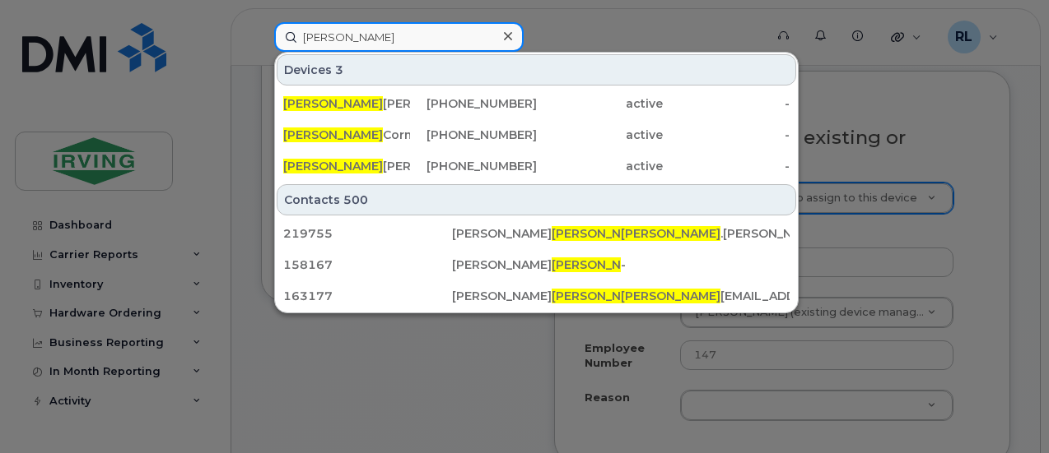
type input "[PERSON_NAME]"
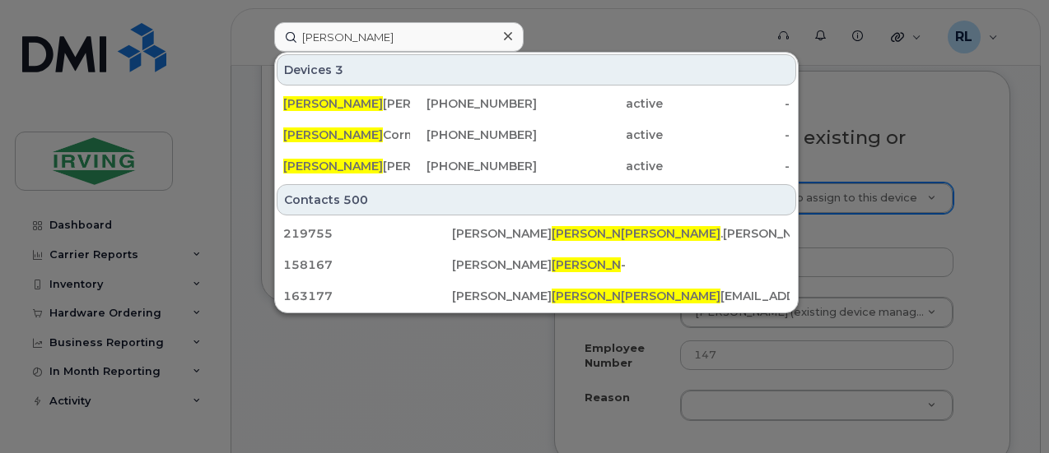
click at [1000, 187] on div at bounding box center [524, 226] width 1049 height 453
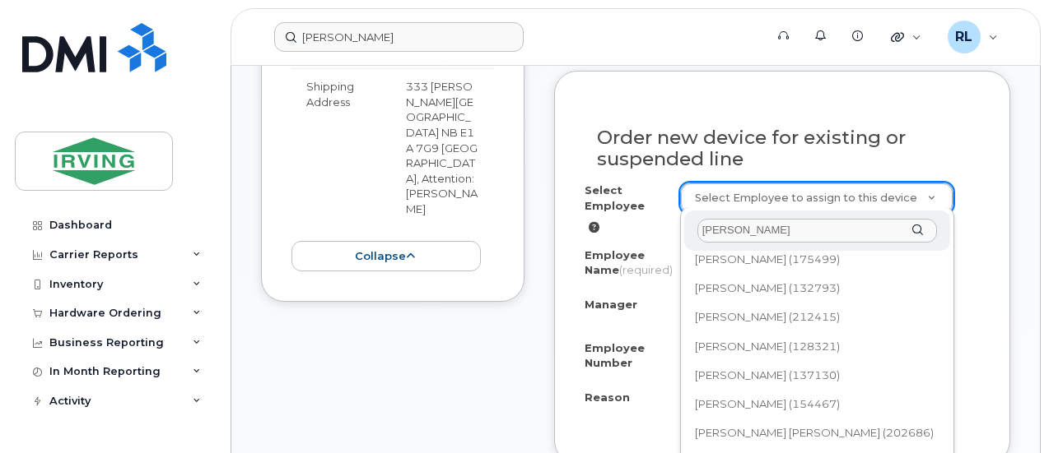
scroll to position [0, 0]
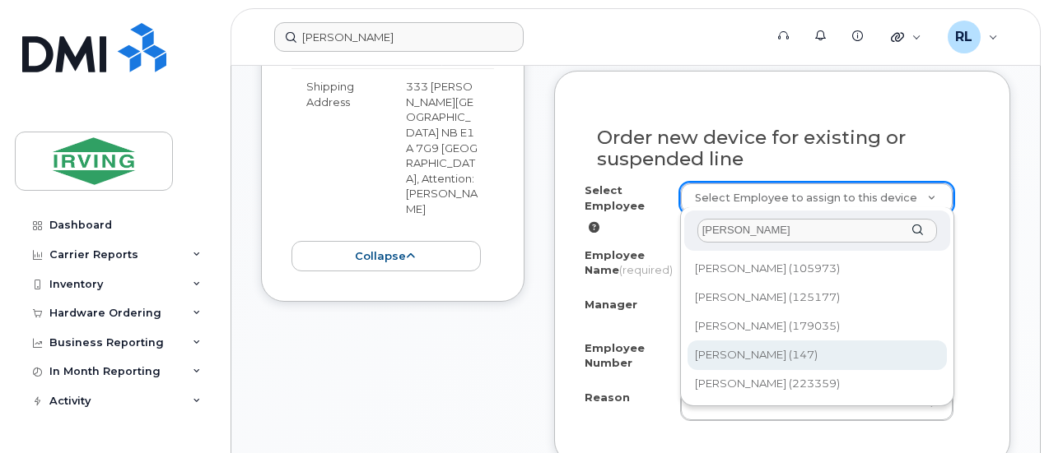
type input "[PERSON_NAME]"
type input "1541136"
select select "1532586"
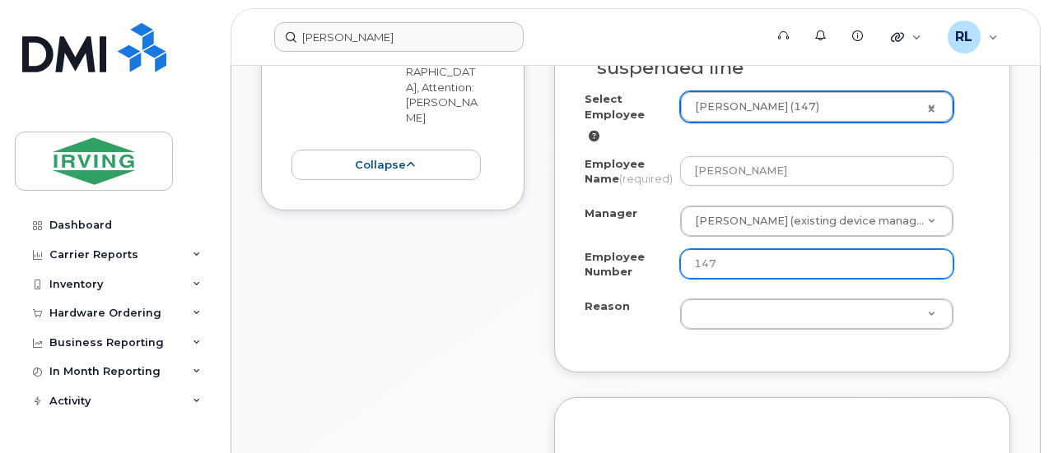
scroll to position [1109, 0]
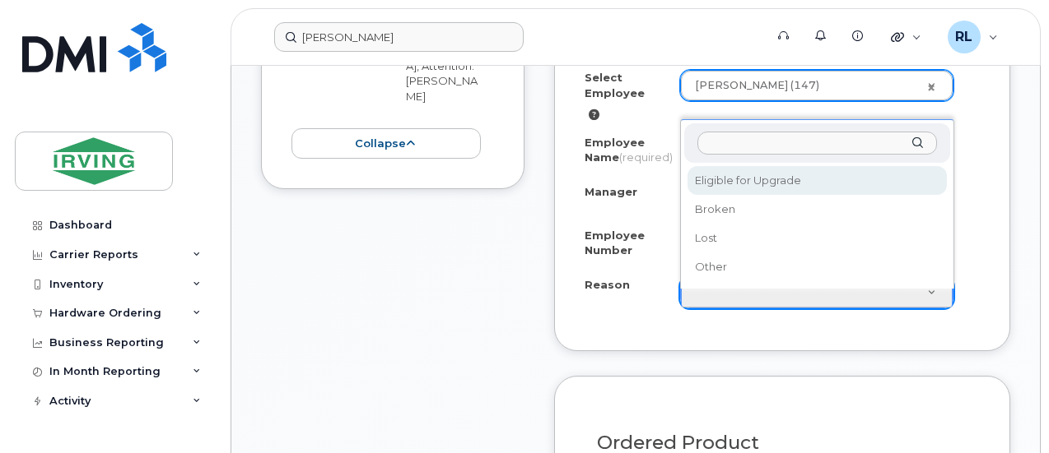
select select "eligible_for_upgrade"
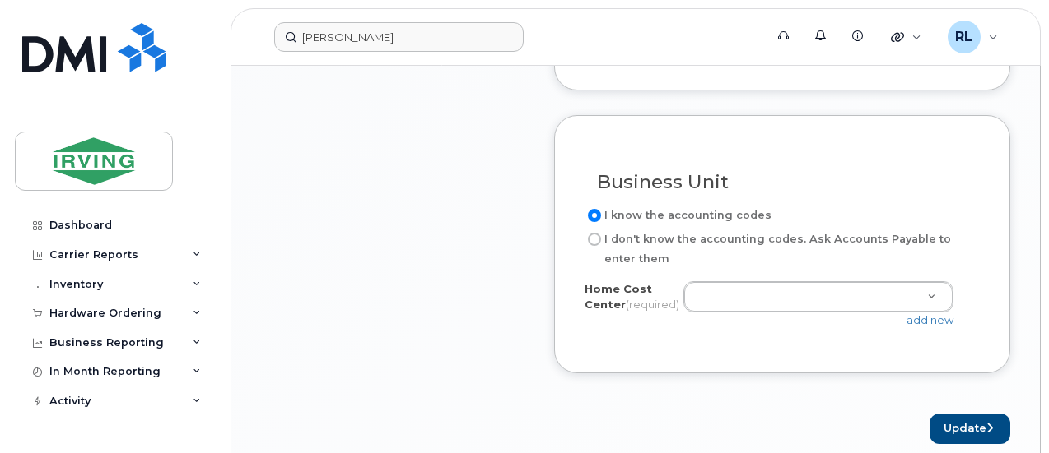
scroll to position [1680, 0]
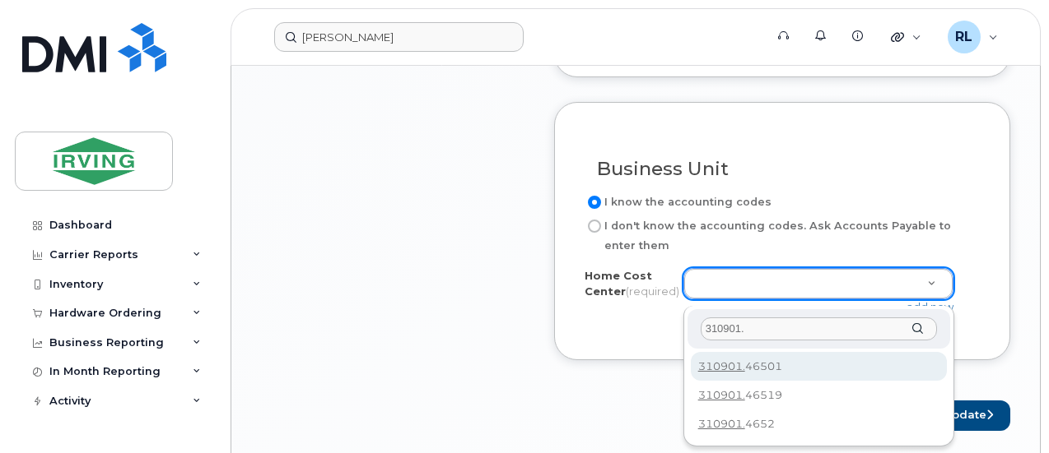
type input "310901."
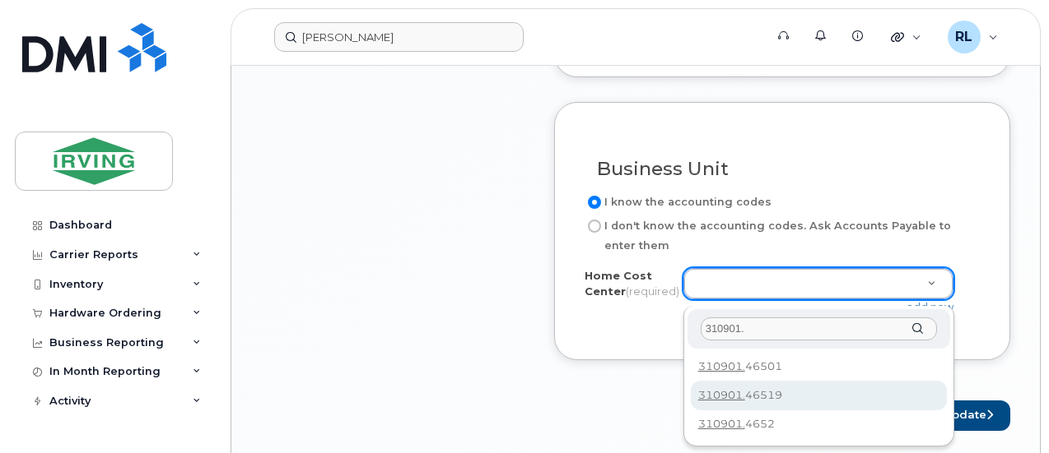
type input "310901.46519"
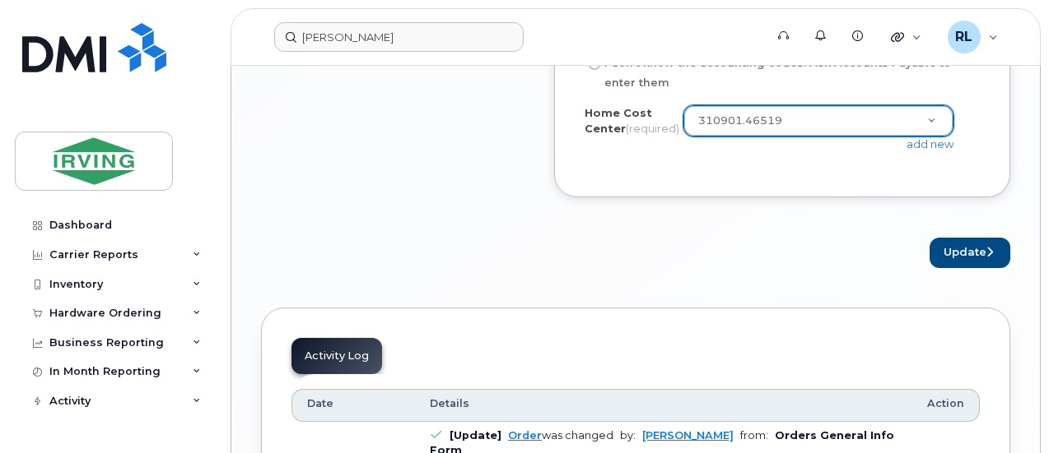
scroll to position [1844, 0]
click at [974, 259] on button "Update" at bounding box center [969, 252] width 81 height 30
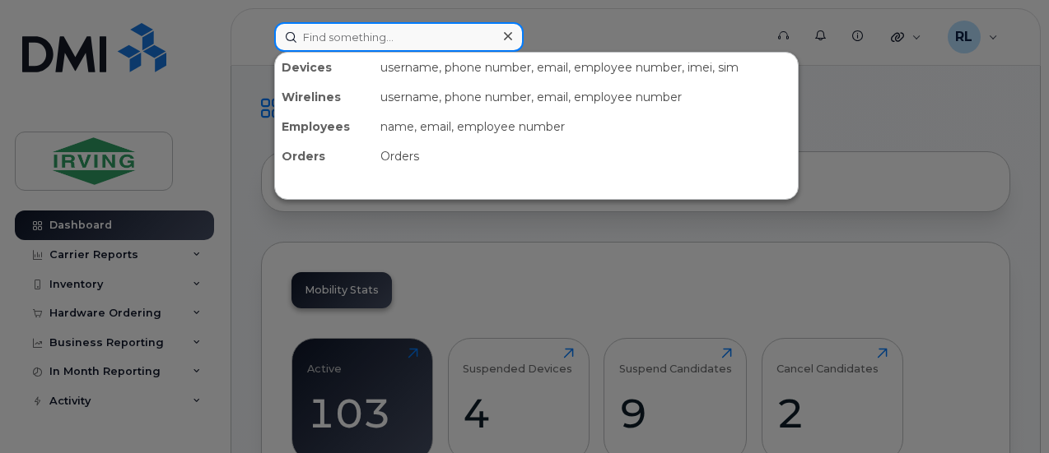
click at [359, 40] on input at bounding box center [398, 37] width 249 height 30
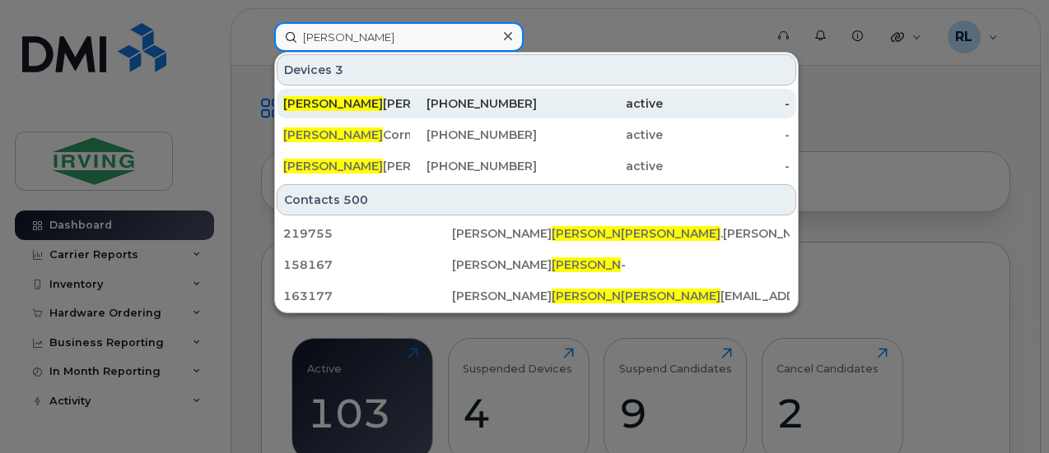
type input "[PERSON_NAME]"
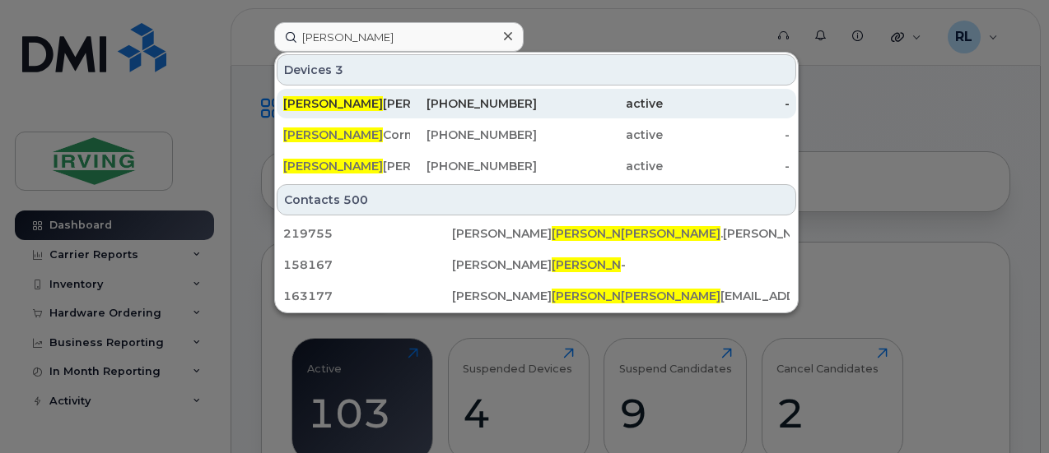
click at [357, 108] on div "[PERSON_NAME]" at bounding box center [346, 103] width 127 height 16
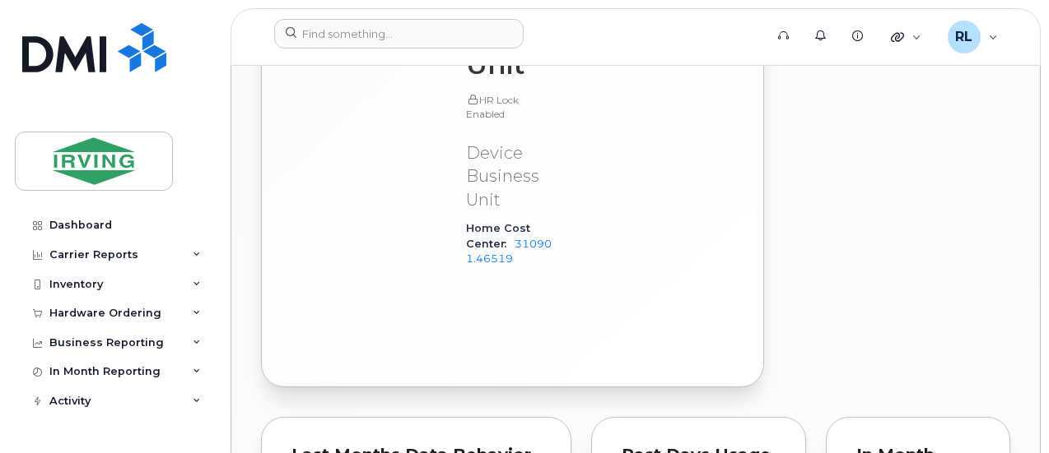
scroll to position [1459, 0]
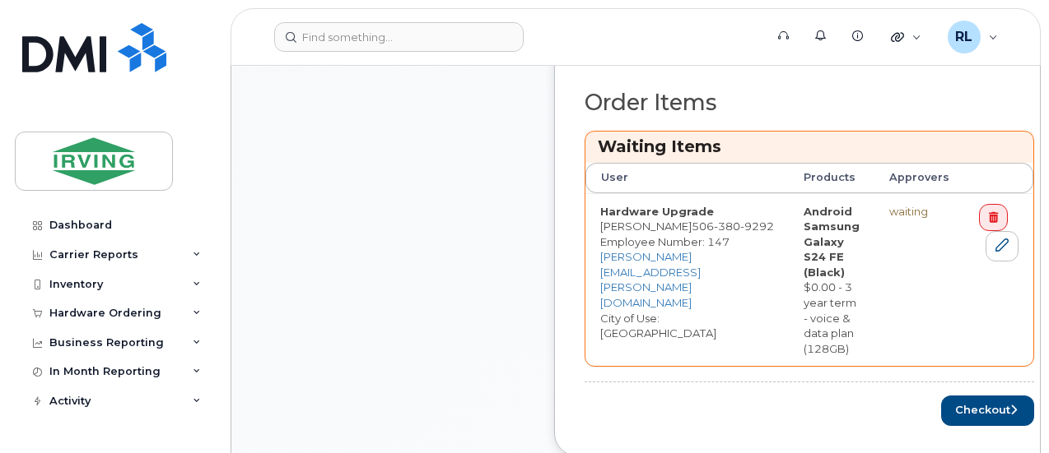
scroll to position [789, 0]
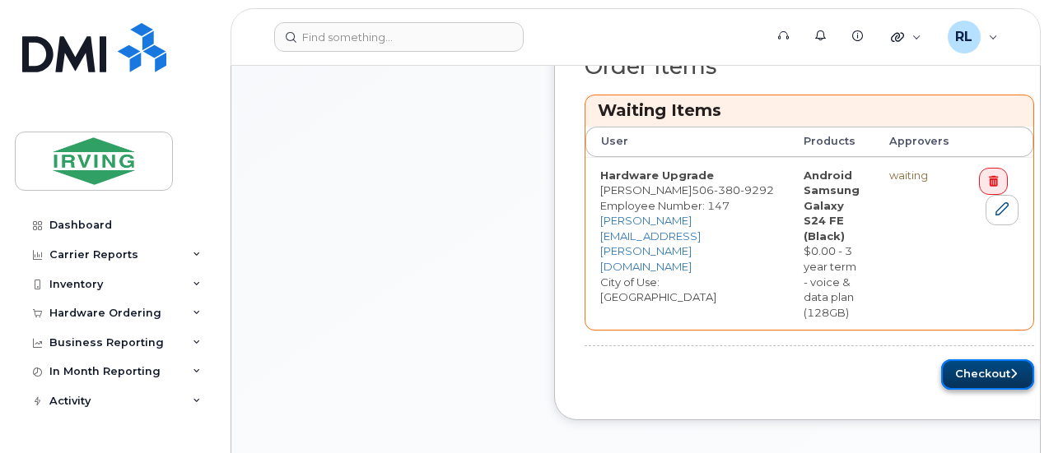
click at [1002, 366] on button "Checkout" at bounding box center [987, 375] width 93 height 30
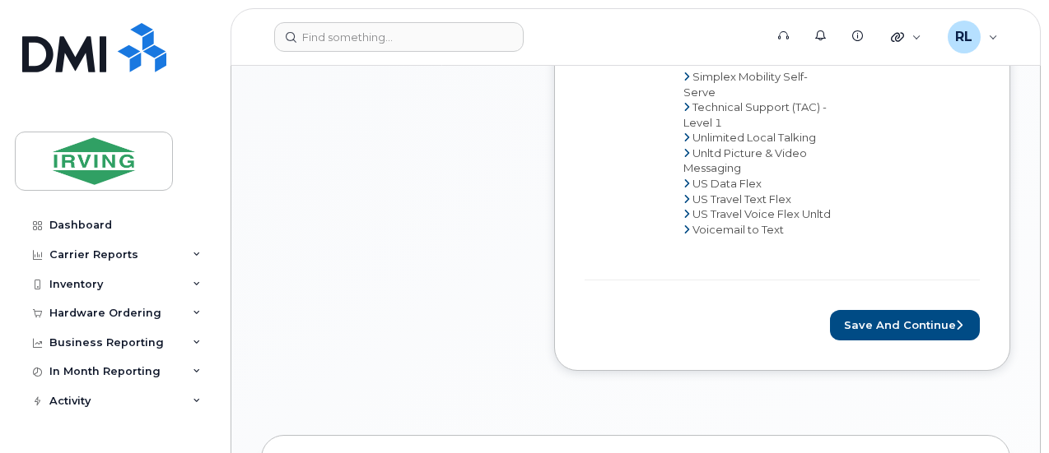
scroll to position [1291, 0]
click at [923, 309] on button "Save and Continue" at bounding box center [905, 324] width 150 height 30
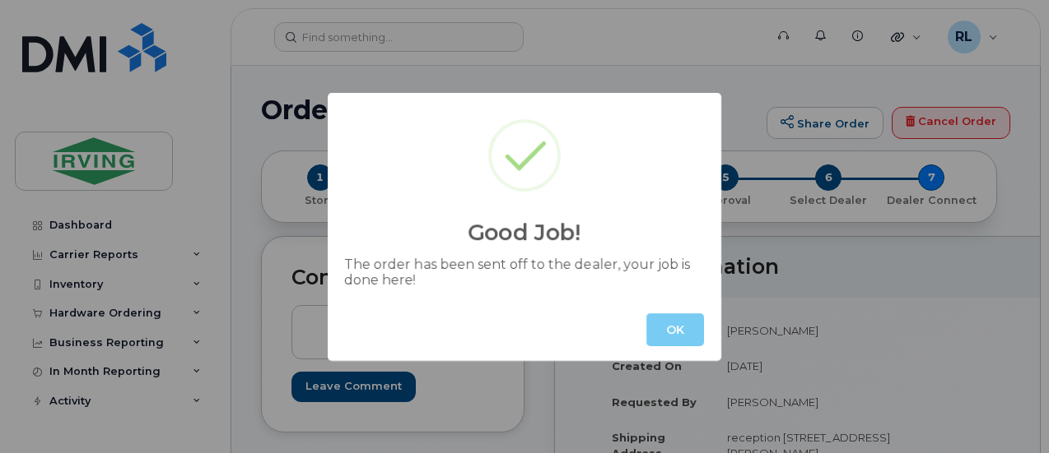
click at [668, 332] on button "OK" at bounding box center [675, 330] width 58 height 33
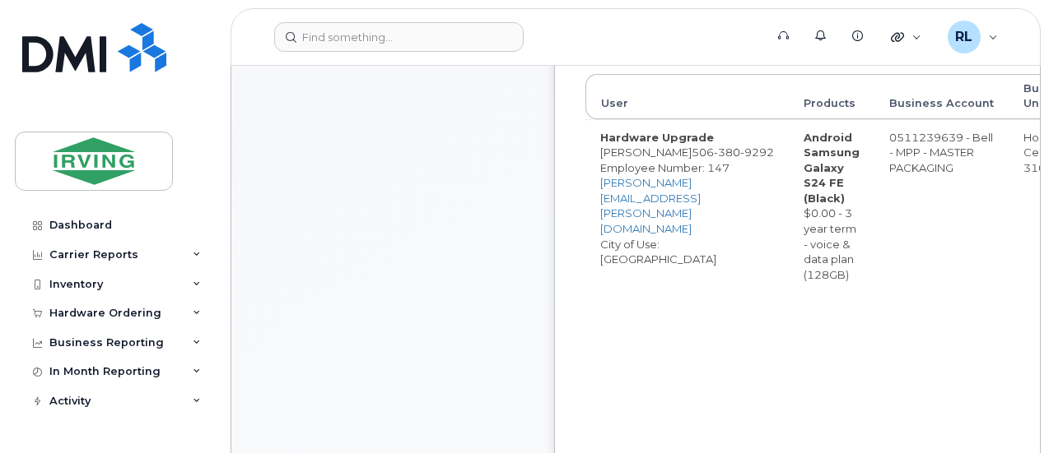
scroll to position [645, 0]
drag, startPoint x: 840, startPoint y: 146, endPoint x: 887, endPoint y: 193, distance: 67.5
copy strong "Android Samsung Galaxy S24 FE"
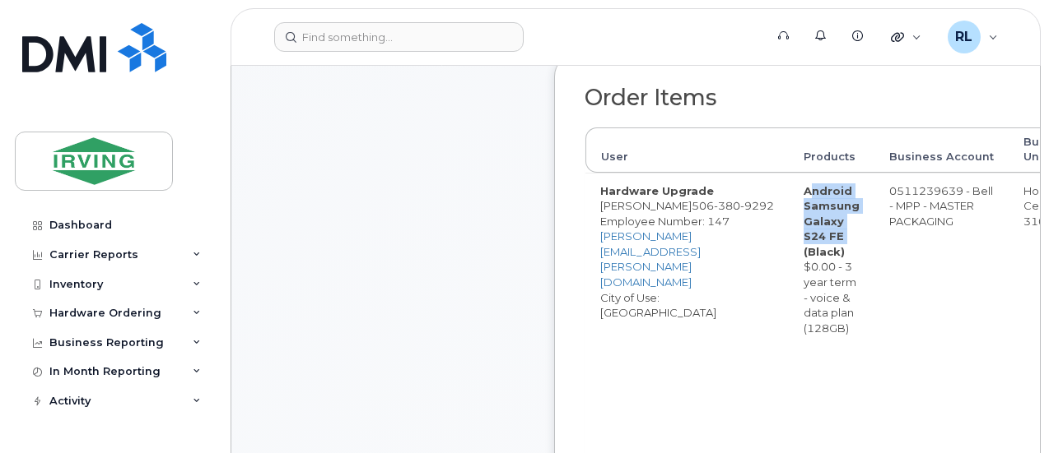
scroll to position [593, 0]
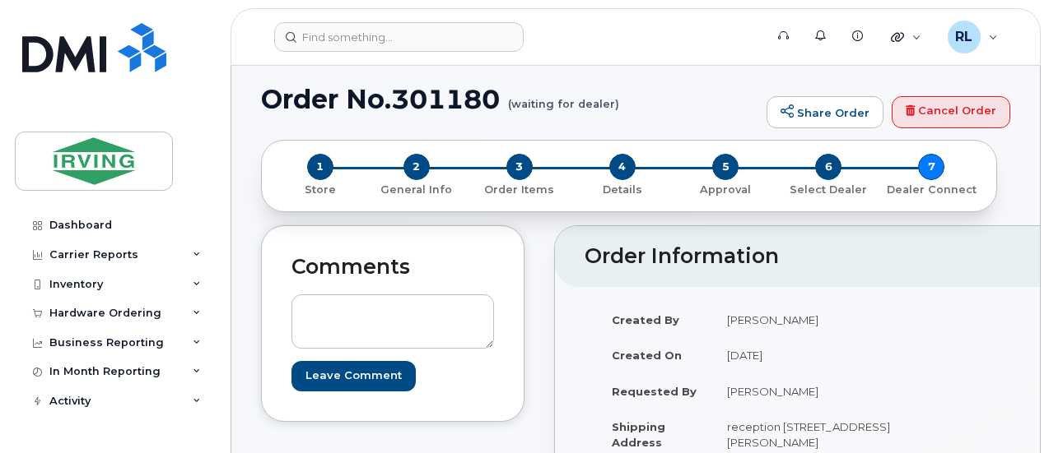
scroll to position [0, 0]
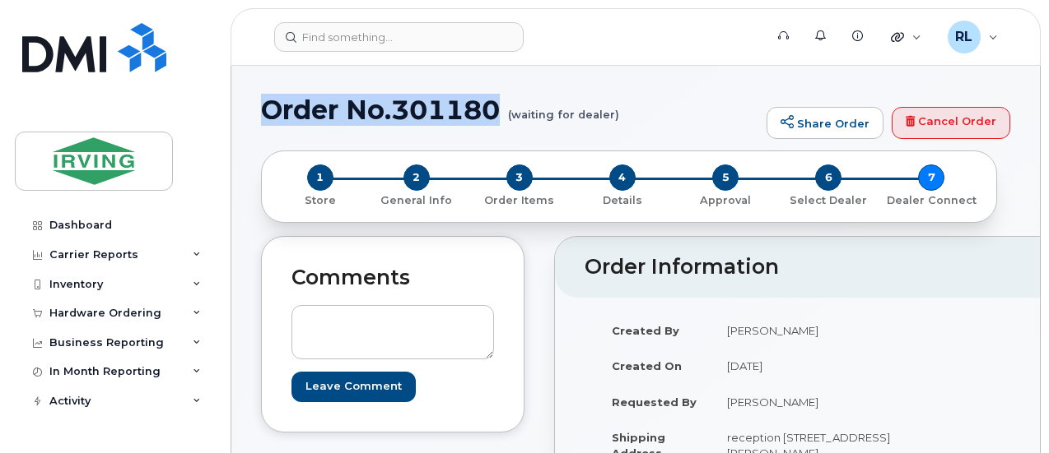
drag, startPoint x: 500, startPoint y: 106, endPoint x: 257, endPoint y: 110, distance: 243.7
copy h1 "Order No.301180"
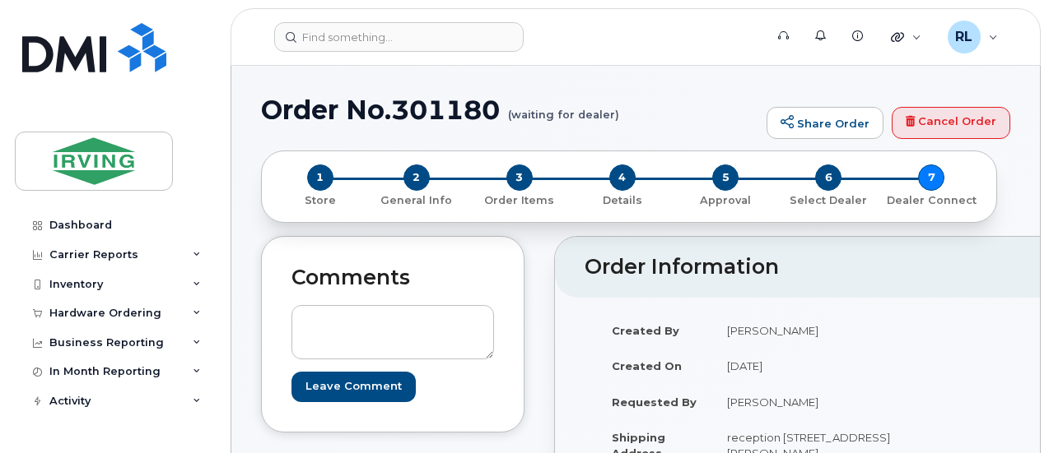
click at [919, 356] on div "Created By Renelle LeBlanc Created On September 19, 2025 Requested By Renelle L…" at bounding box center [751, 417] width 334 height 209
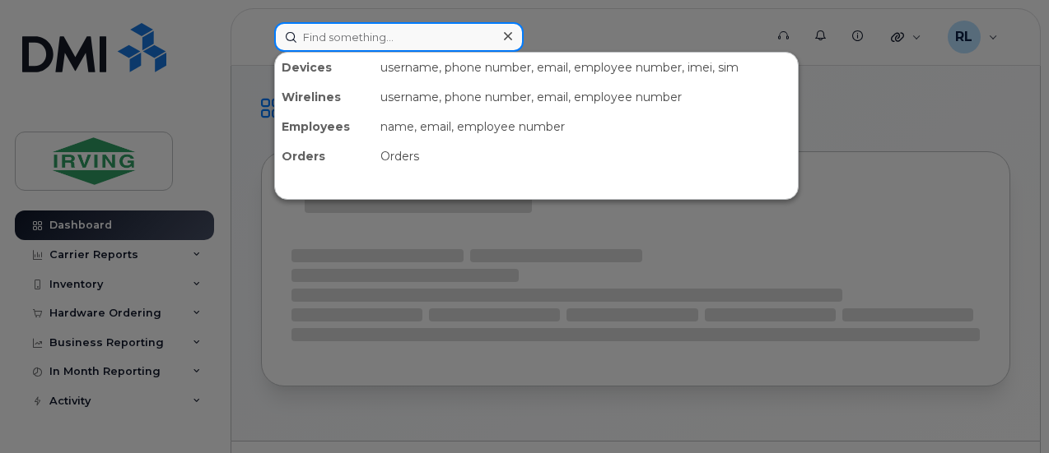
click at [395, 39] on input at bounding box center [398, 37] width 249 height 30
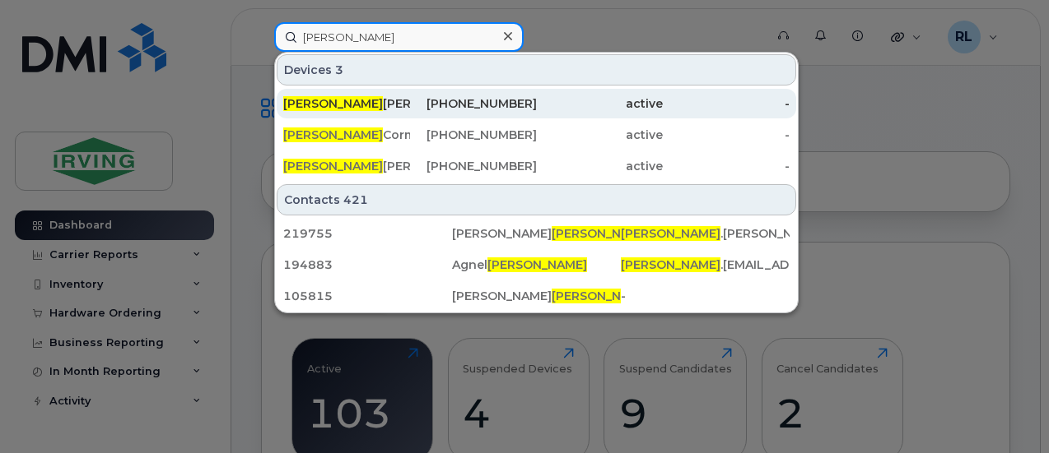
type input "[PERSON_NAME]"
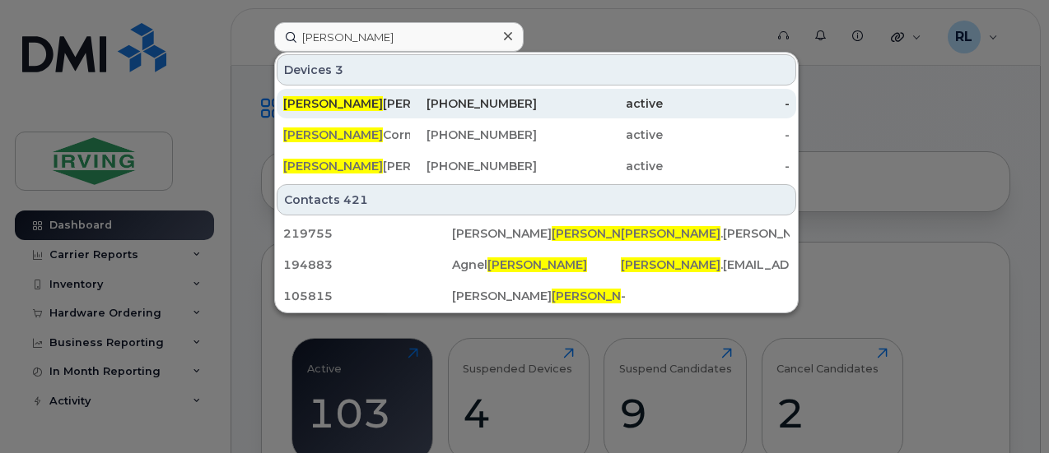
click at [365, 107] on div "[PERSON_NAME]" at bounding box center [346, 103] width 127 height 16
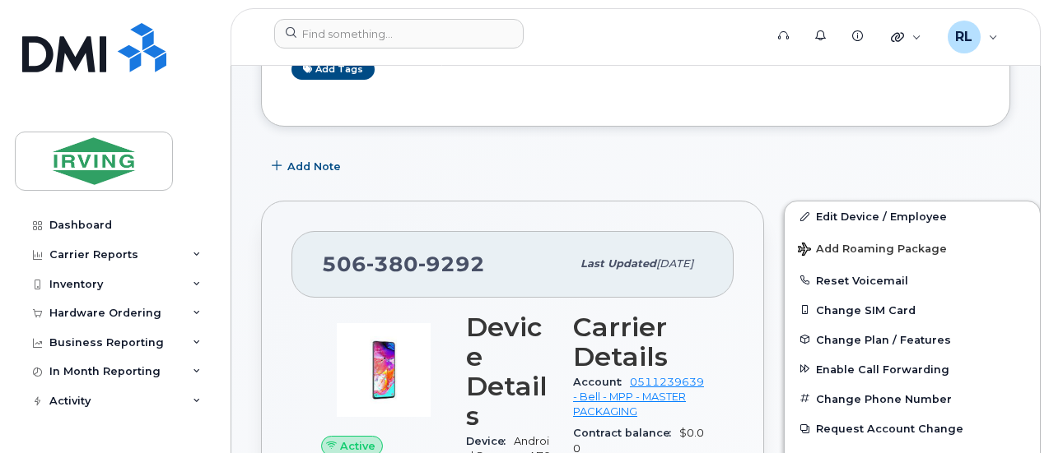
scroll to position [282, 0]
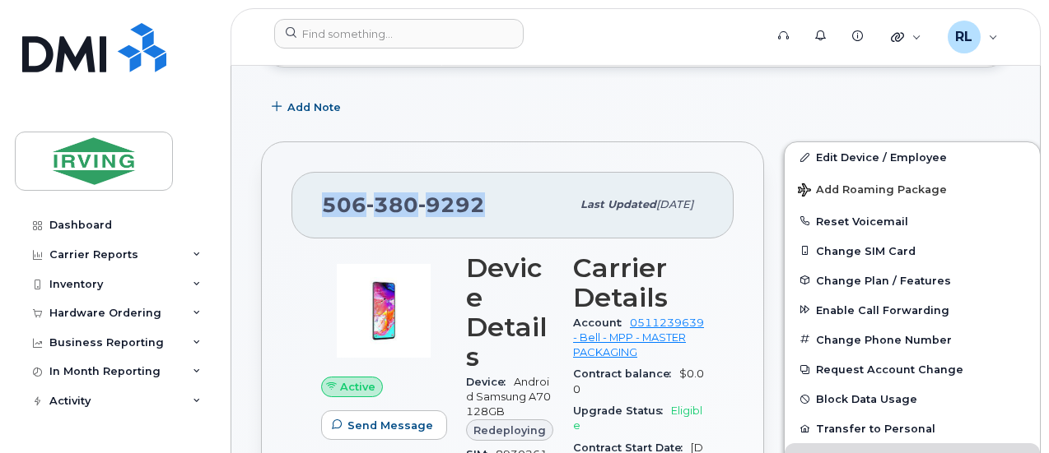
drag, startPoint x: 476, startPoint y: 208, endPoint x: 314, endPoint y: 209, distance: 161.3
click at [314, 209] on div "[PHONE_NUMBER] Last updated [DATE]" at bounding box center [512, 205] width 442 height 66
copy span "[PHONE_NUMBER]"
